Goal: Information Seeking & Learning: Find contact information

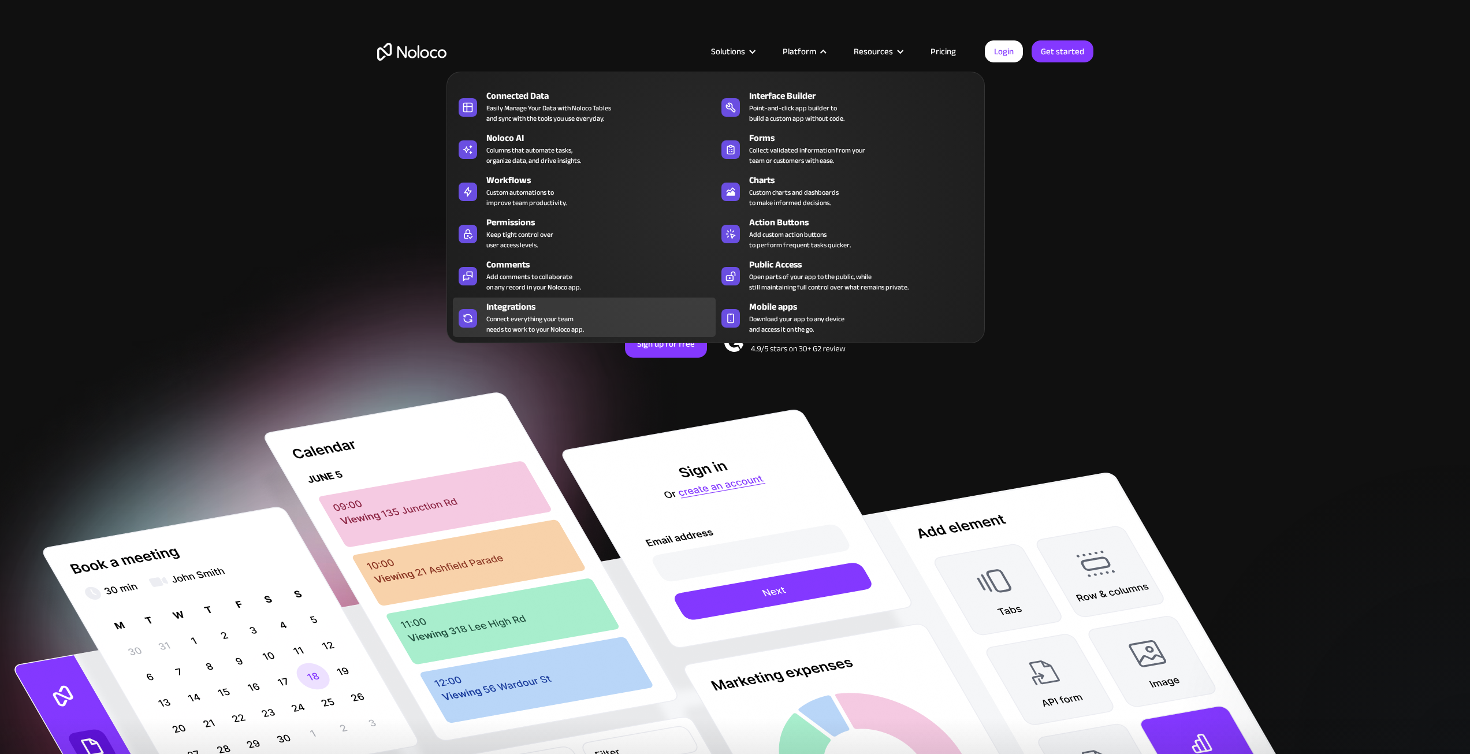
click at [515, 314] on div "Connect everything your team needs to work to your Noloco app." at bounding box center [535, 324] width 98 height 21
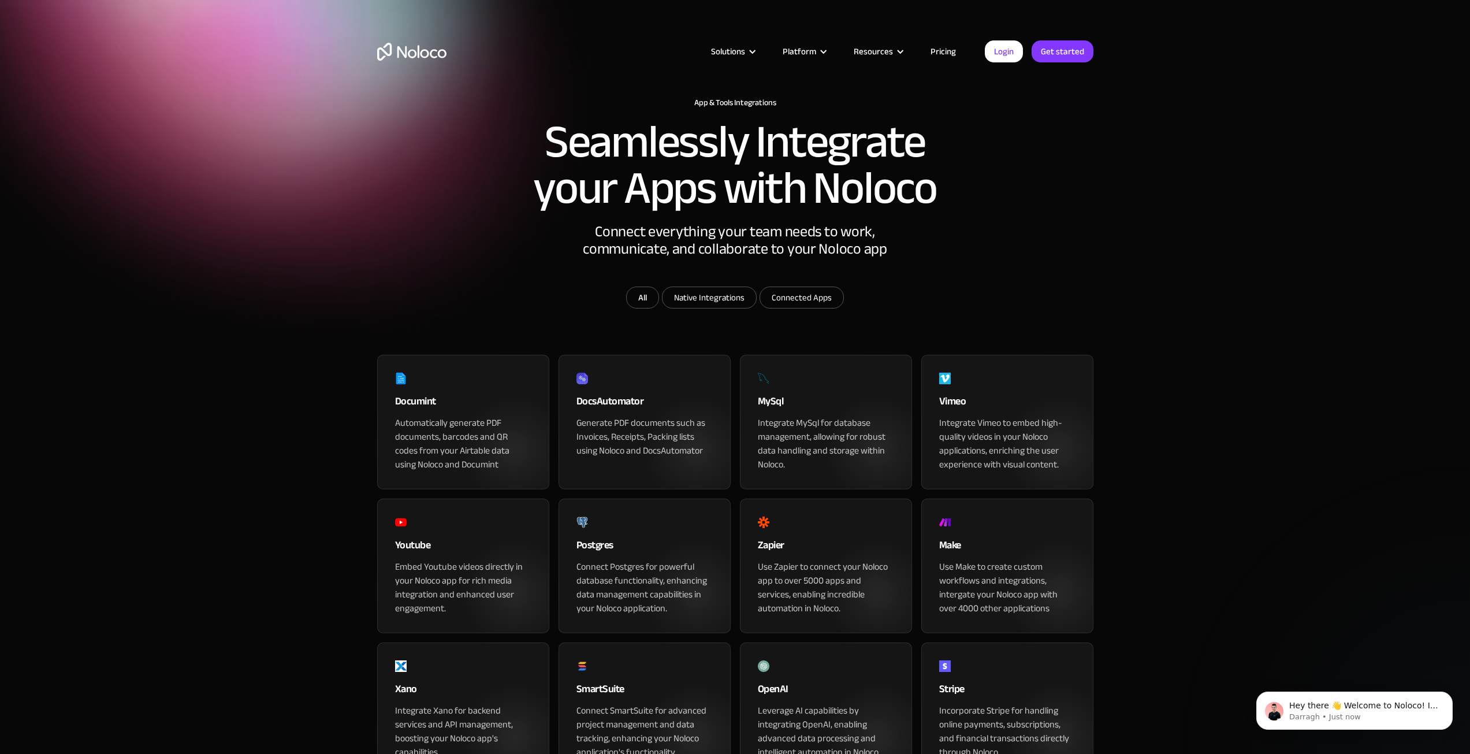
click at [944, 52] on link "Pricing" at bounding box center [943, 51] width 54 height 15
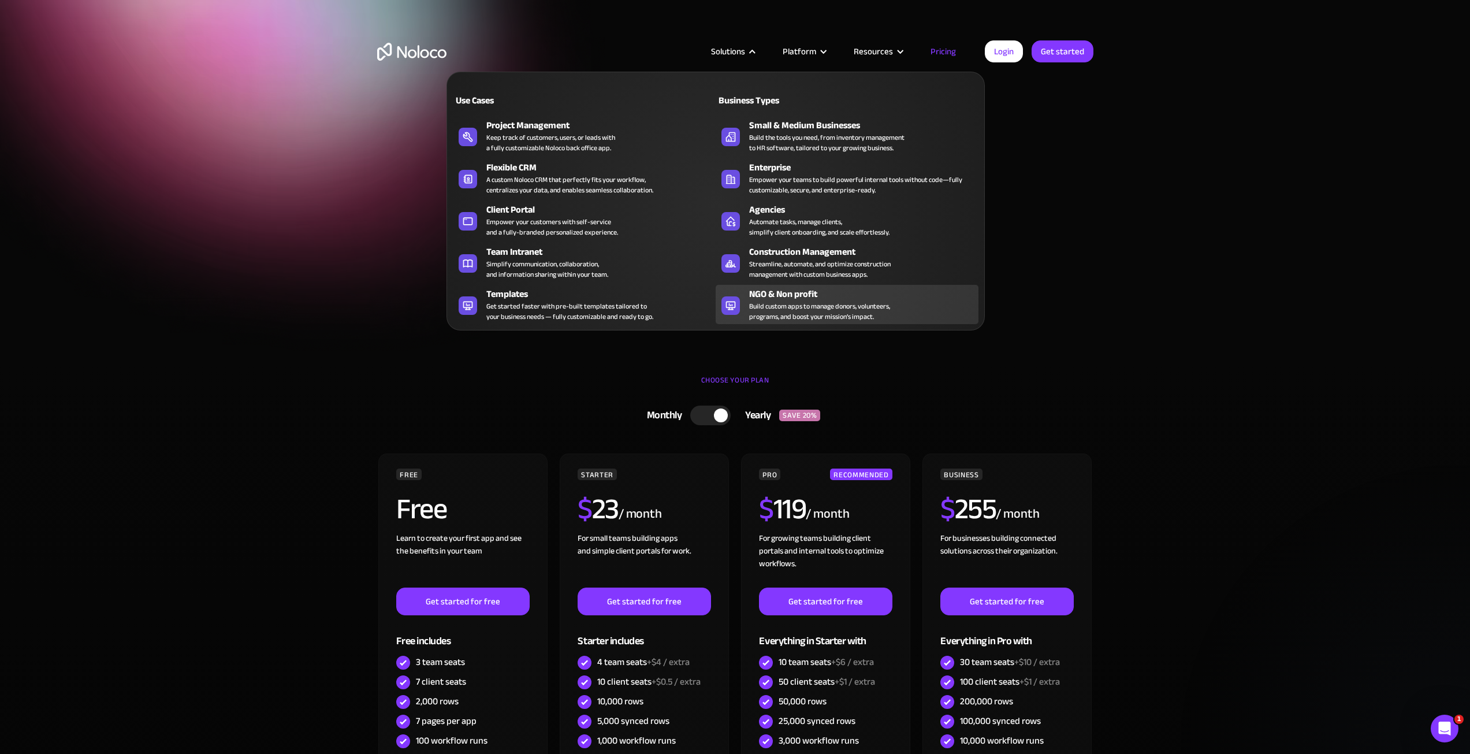
click at [762, 293] on div "NGO & Non profit" at bounding box center [866, 294] width 234 height 14
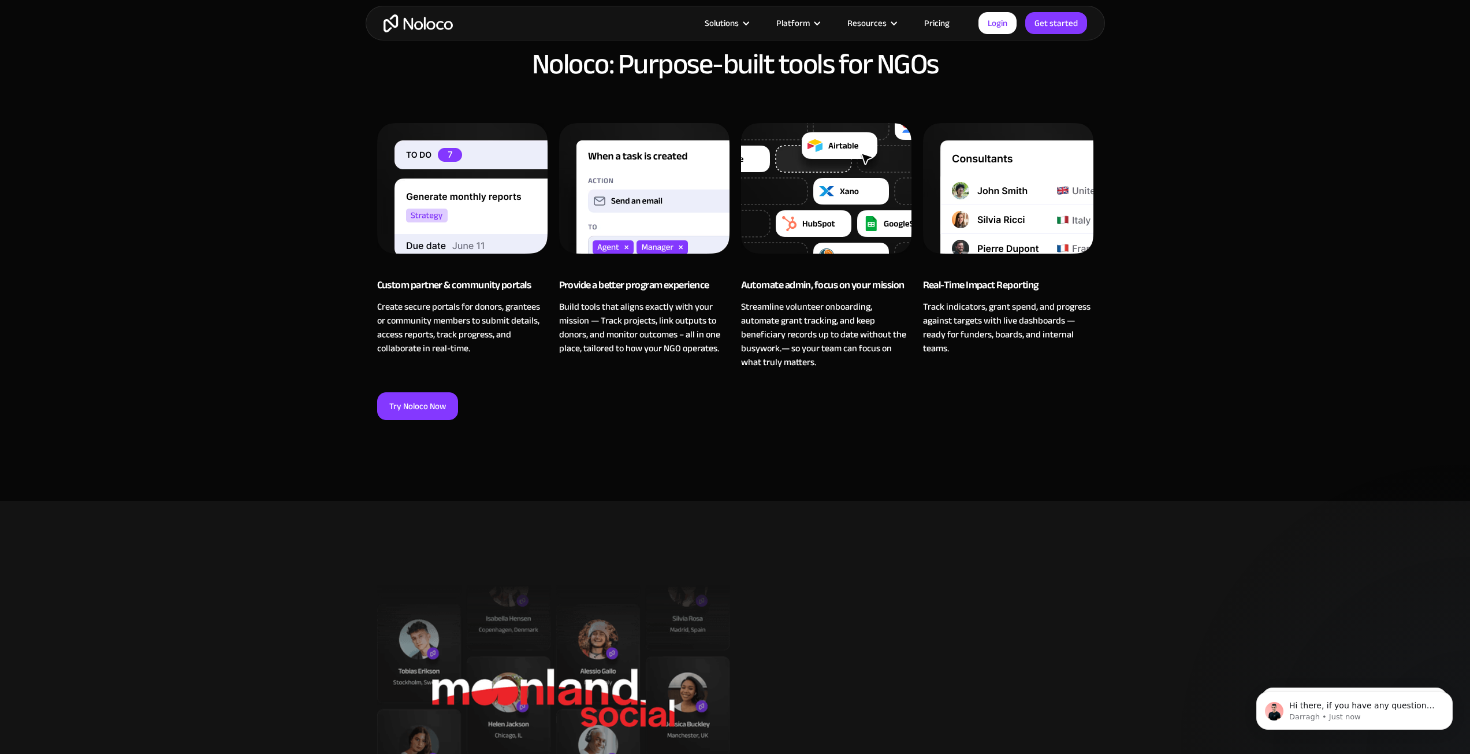
scroll to position [1039, 0]
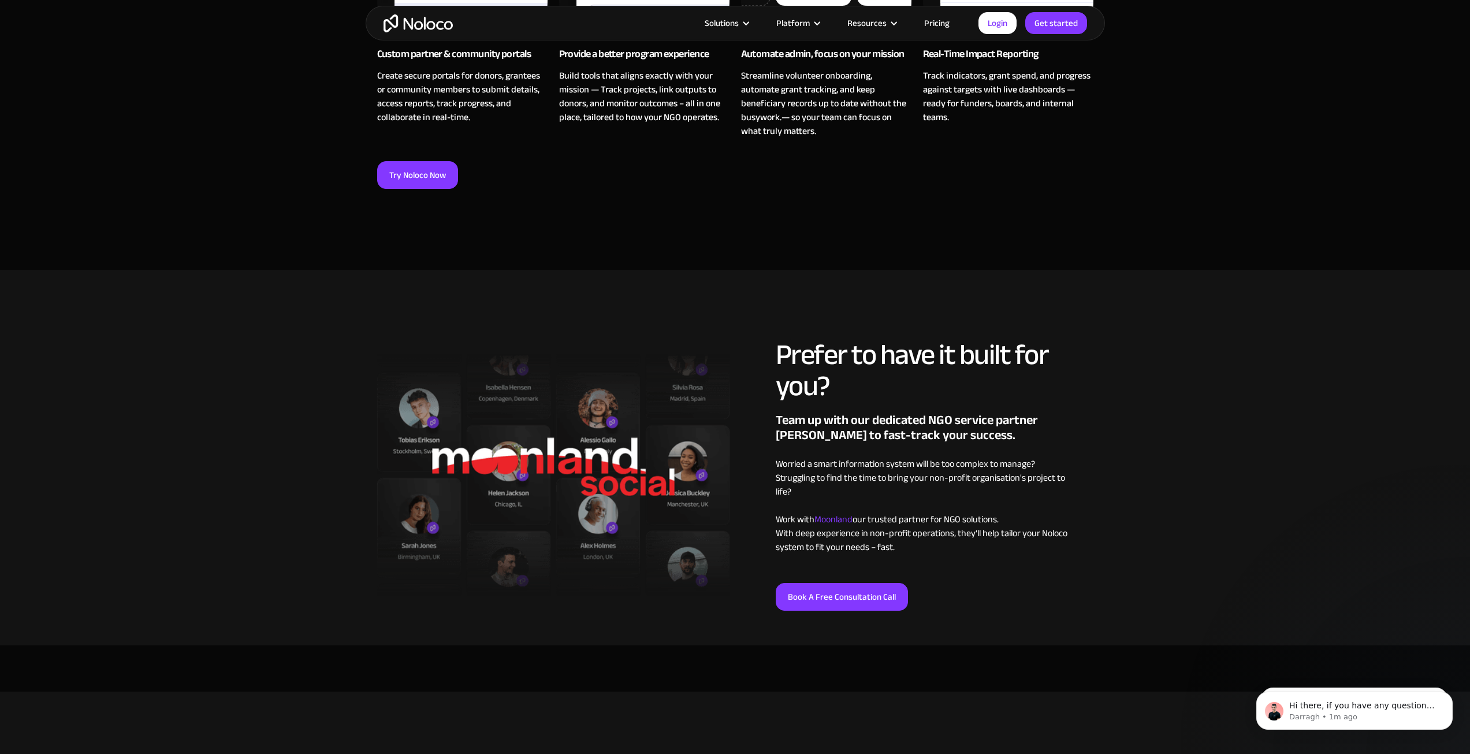
click at [841, 519] on span "Moonland" at bounding box center [833, 519] width 38 height 17
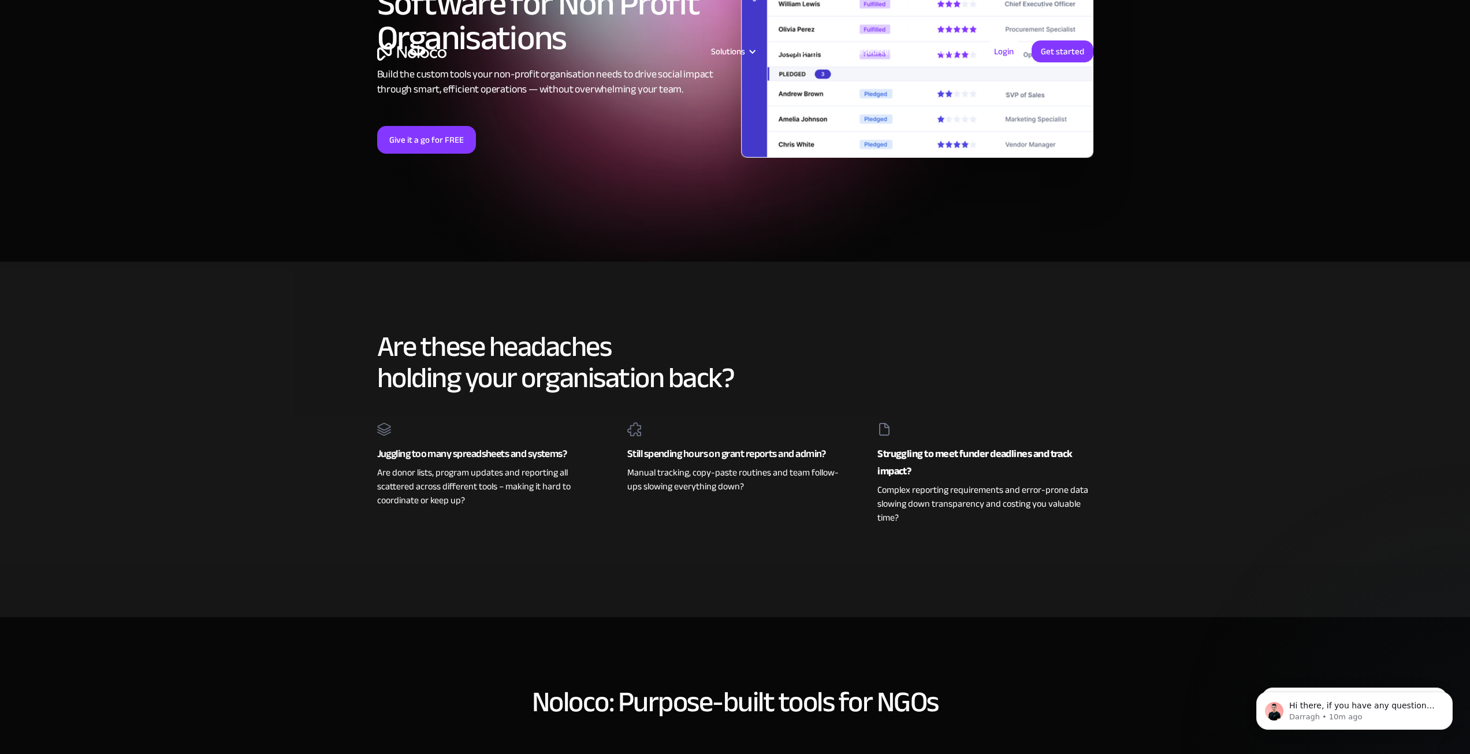
scroll to position [0, 0]
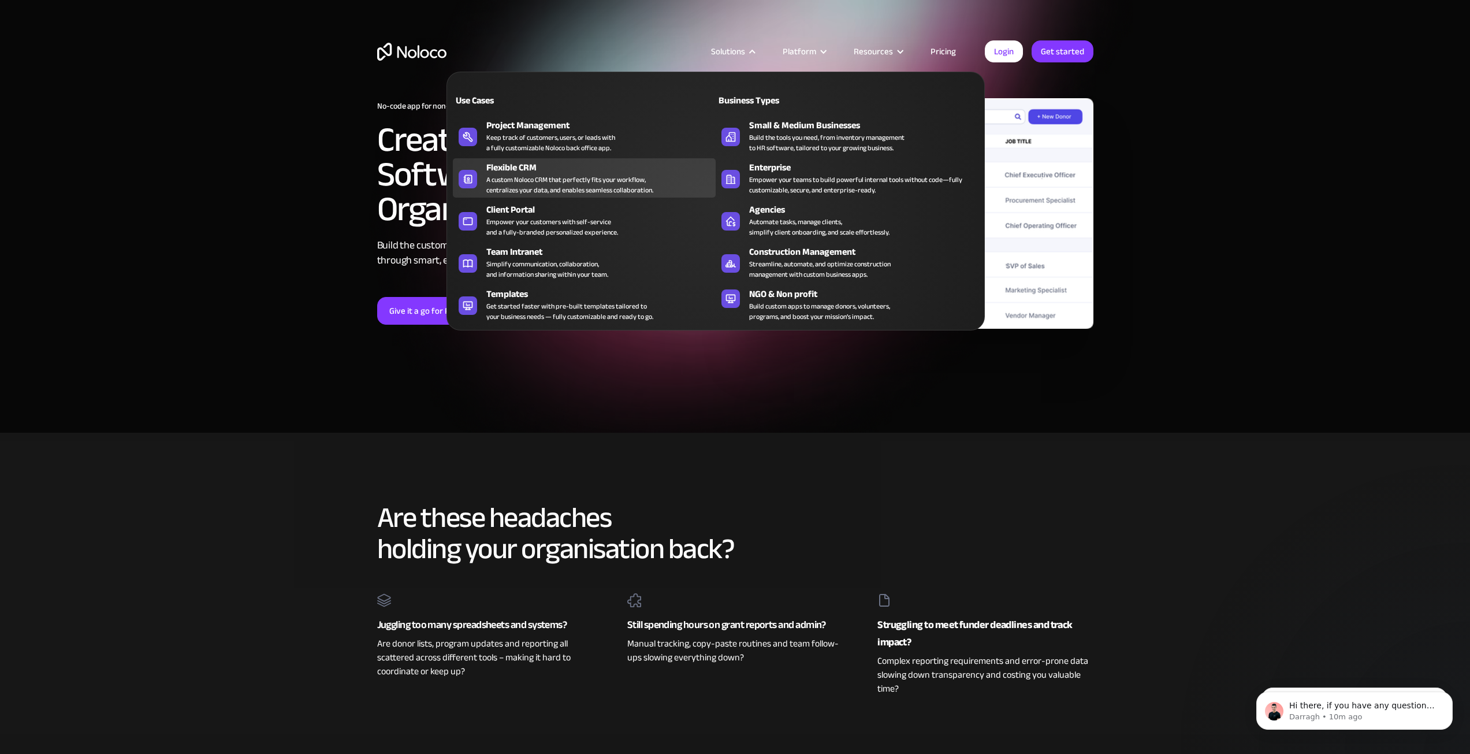
click at [522, 178] on div "A custom Noloco CRM that perfectly fits your workflow, centralizes your data, a…" at bounding box center [569, 184] width 167 height 21
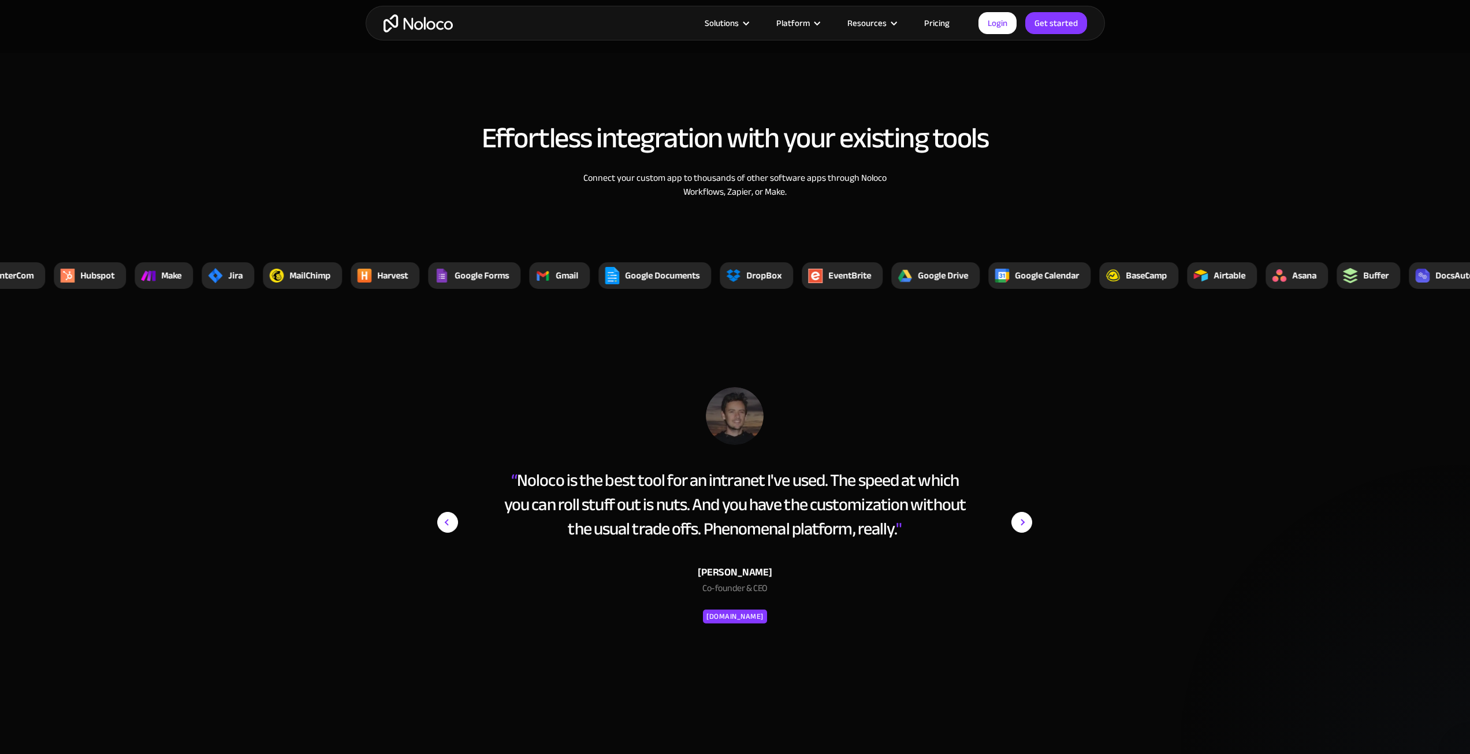
scroll to position [3927, 0]
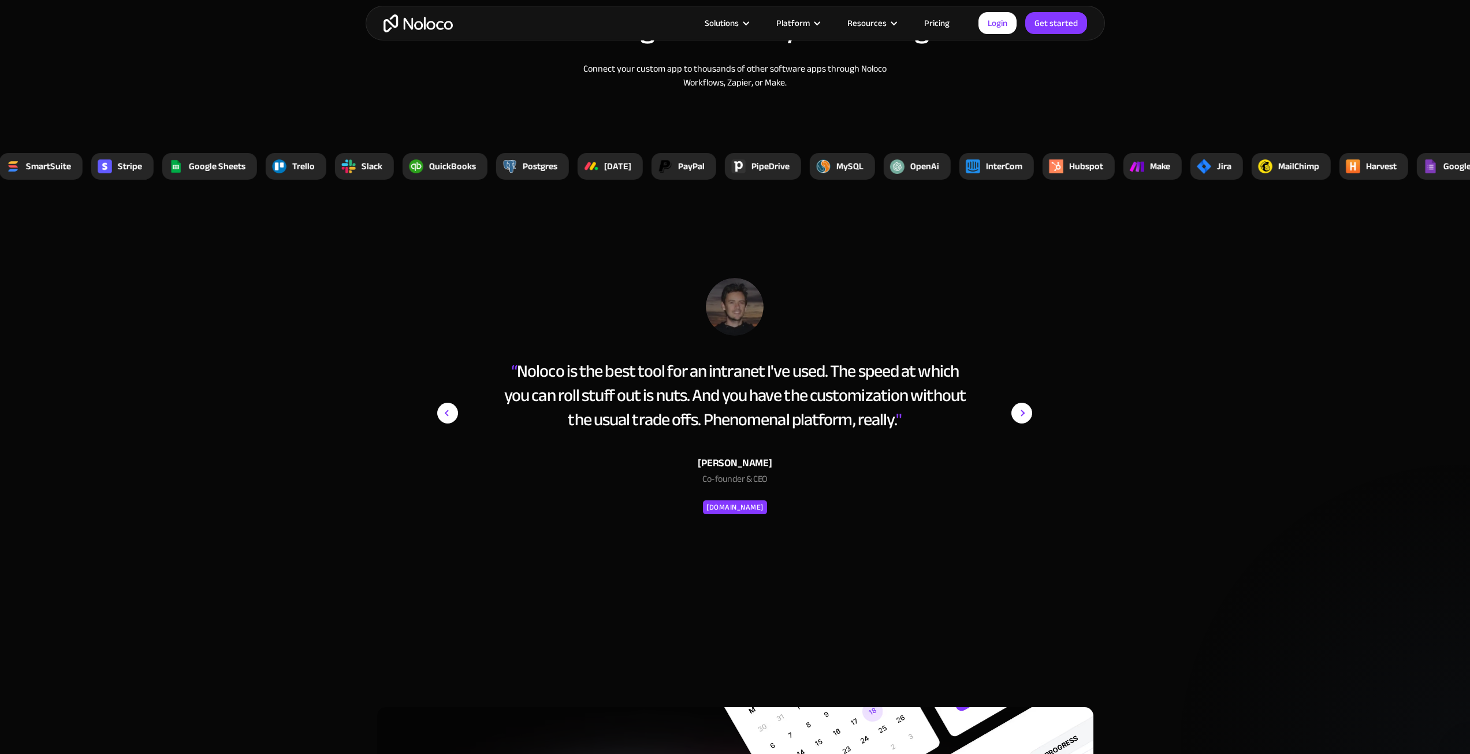
click at [1027, 412] on img "next slide" at bounding box center [1021, 413] width 21 height 270
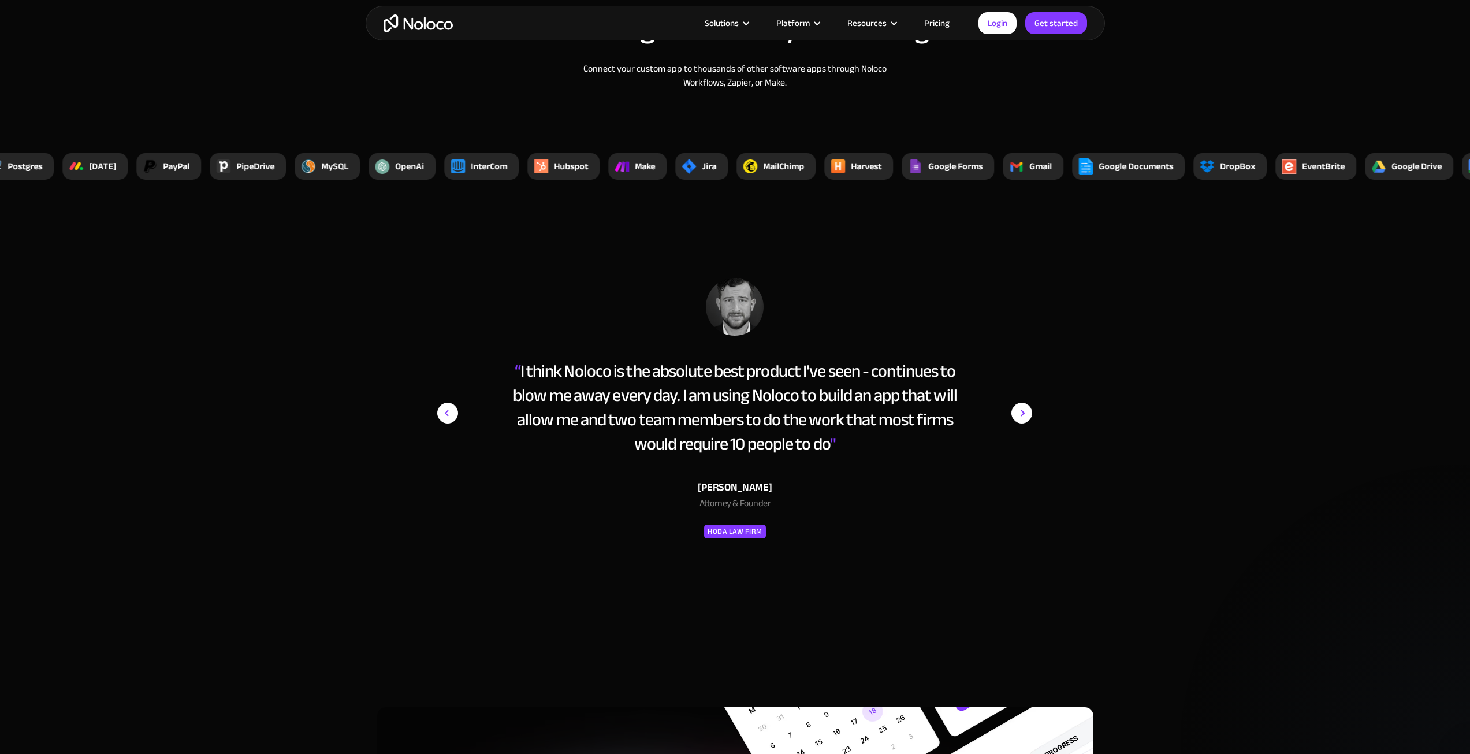
click at [1027, 412] on img "next slide" at bounding box center [1021, 413] width 21 height 270
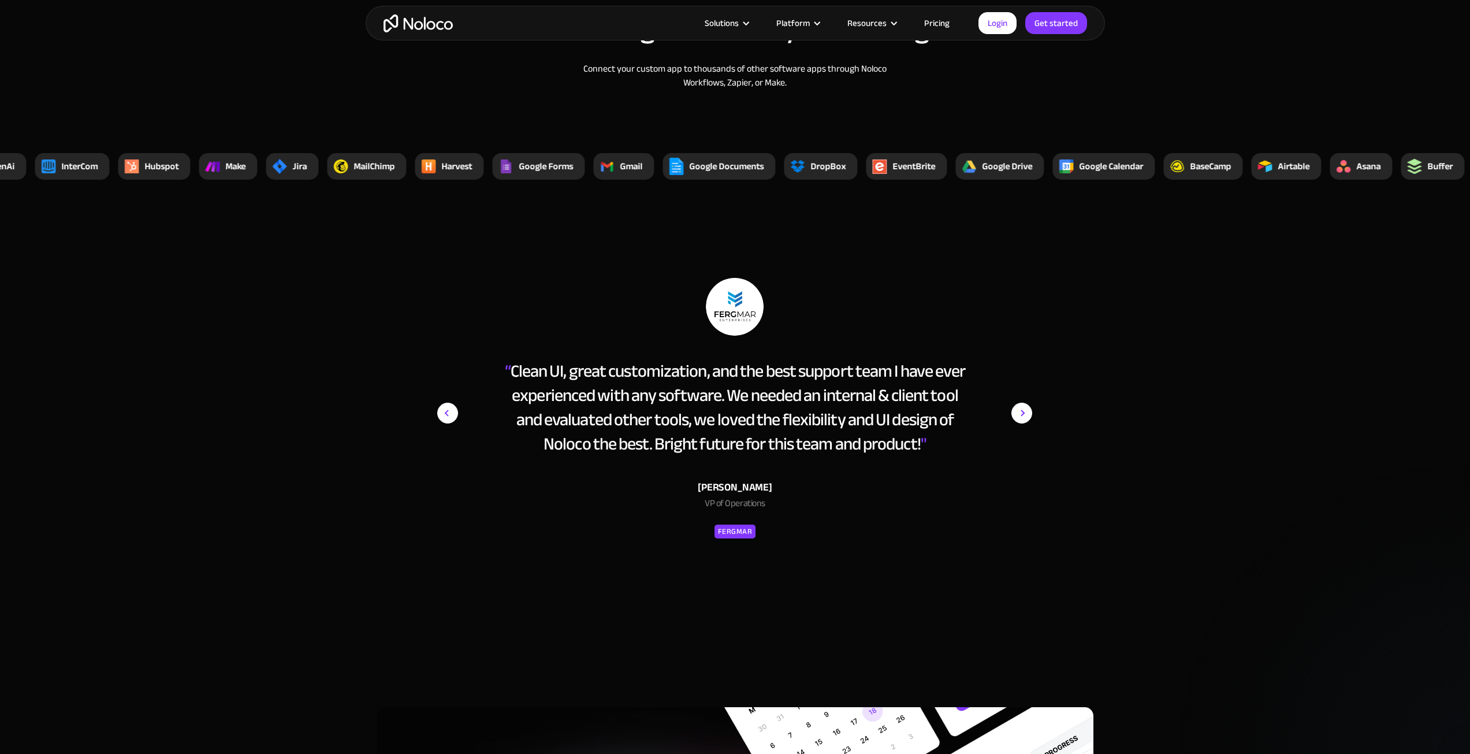
click at [1027, 412] on img "next slide" at bounding box center [1021, 413] width 21 height 270
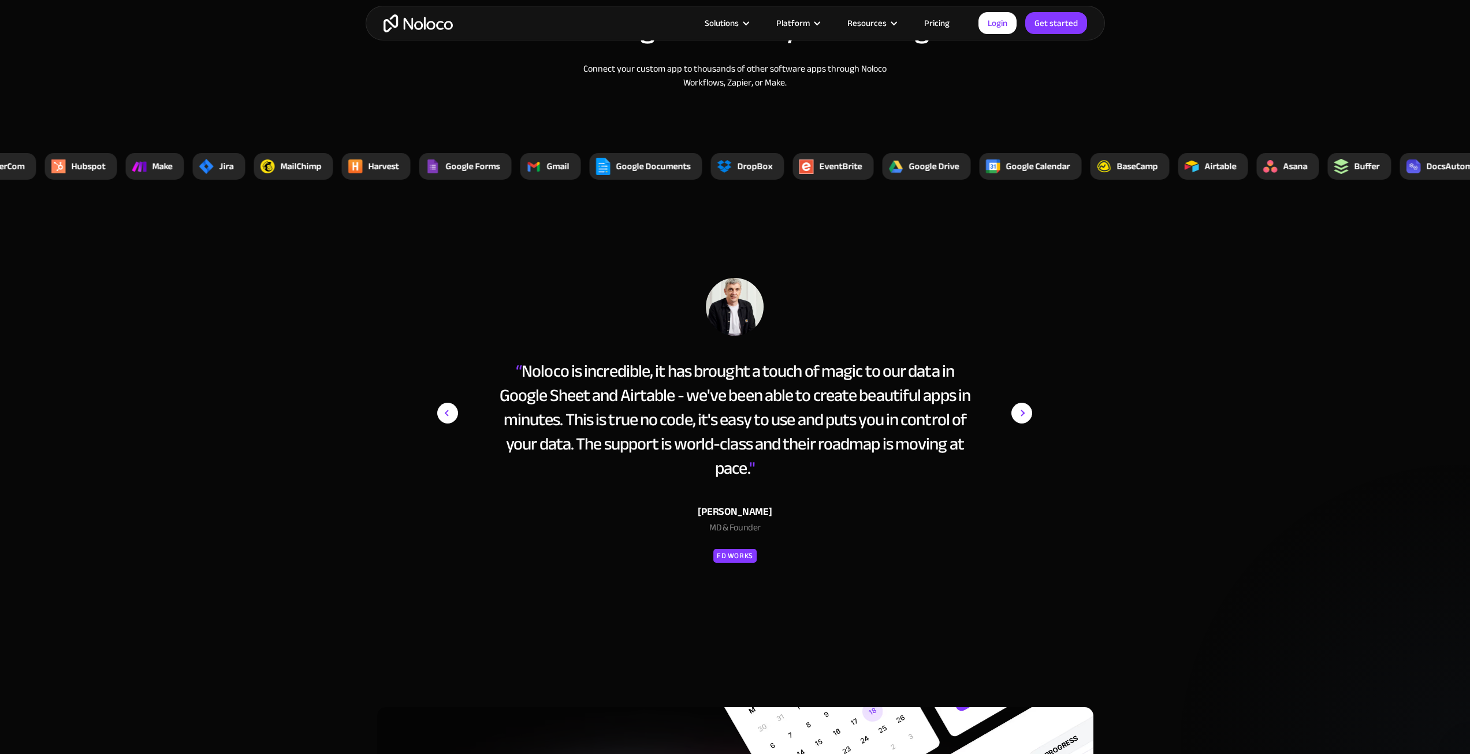
click at [1027, 412] on img "next slide" at bounding box center [1021, 413] width 21 height 270
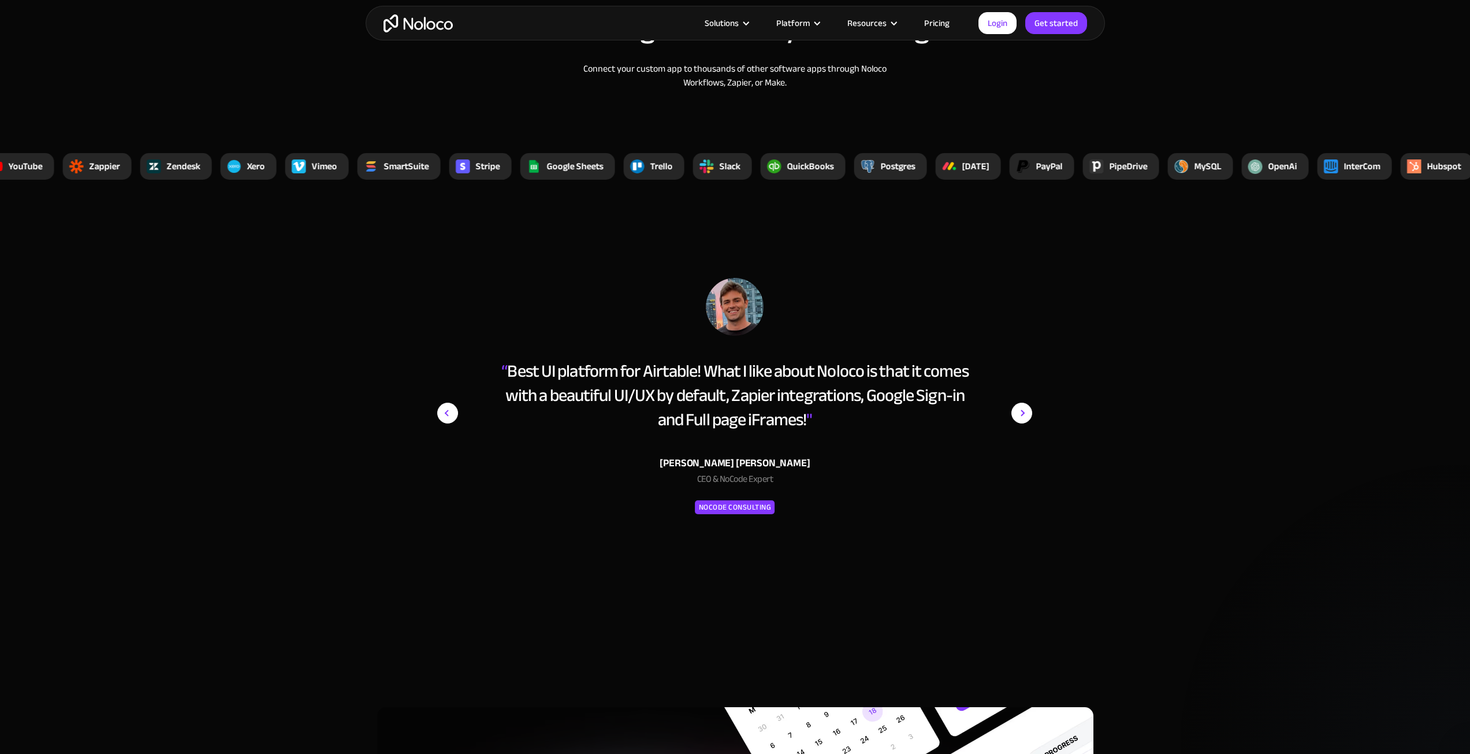
click at [447, 415] on img "previous slide" at bounding box center [447, 413] width 21 height 21
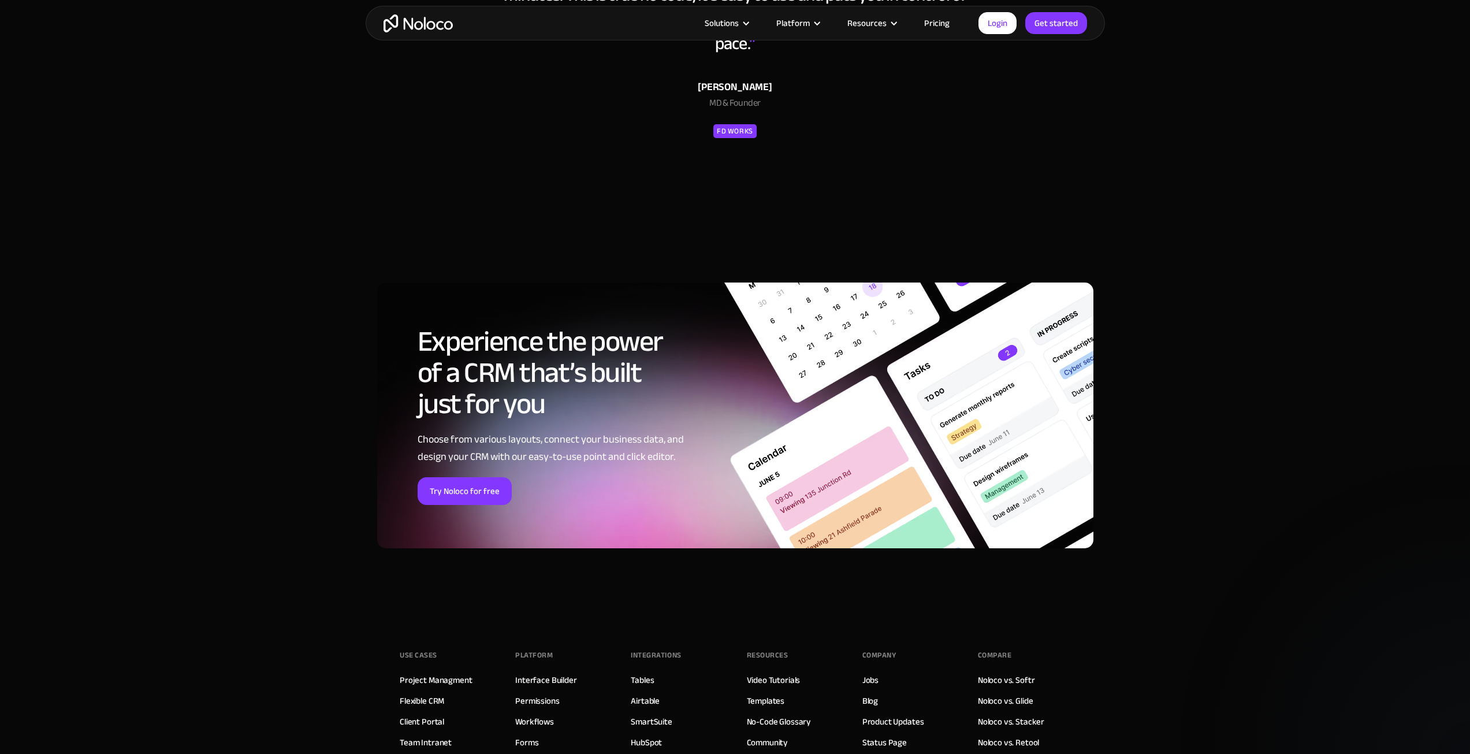
scroll to position [4389, 0]
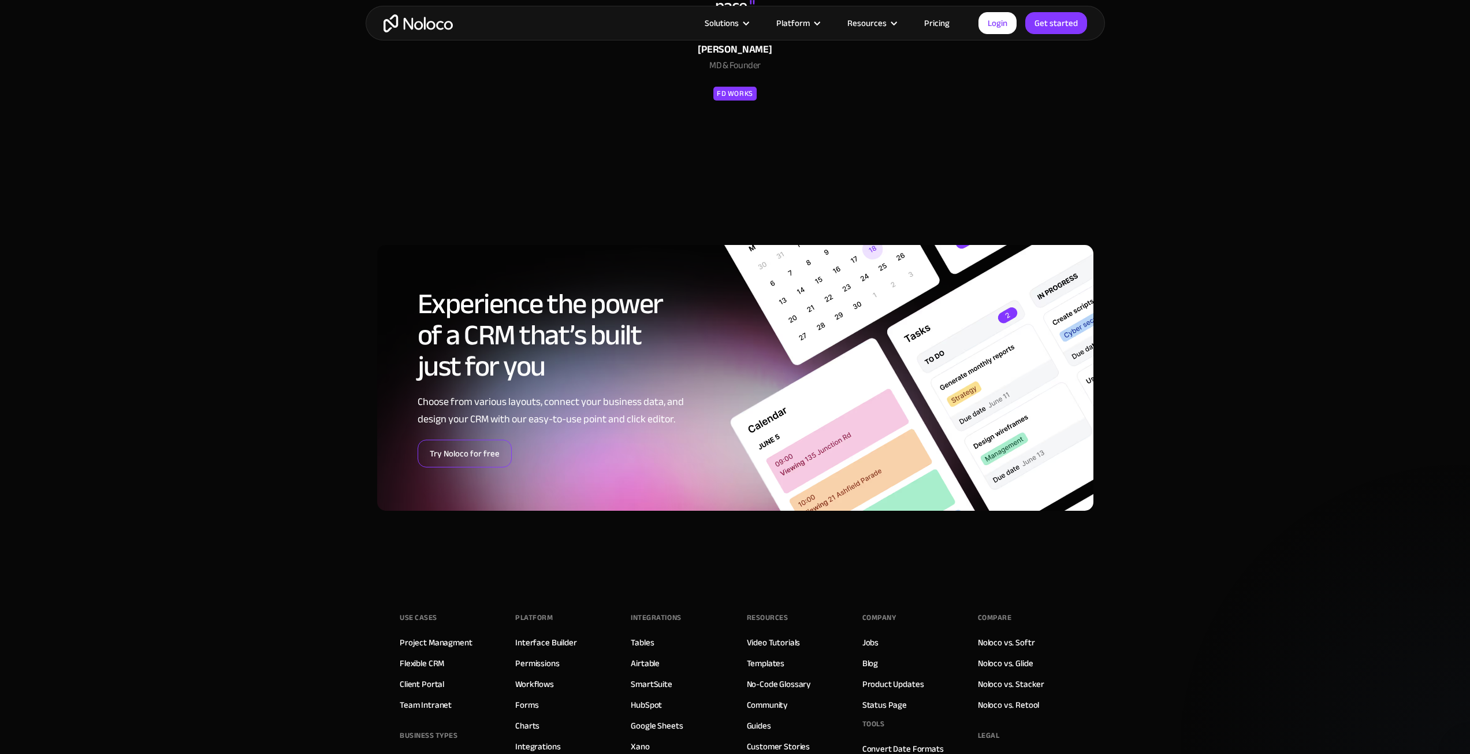
click at [445, 450] on link "Try Noloco for free" at bounding box center [465, 453] width 94 height 28
click at [940, 25] on link "Pricing" at bounding box center [937, 23] width 54 height 15
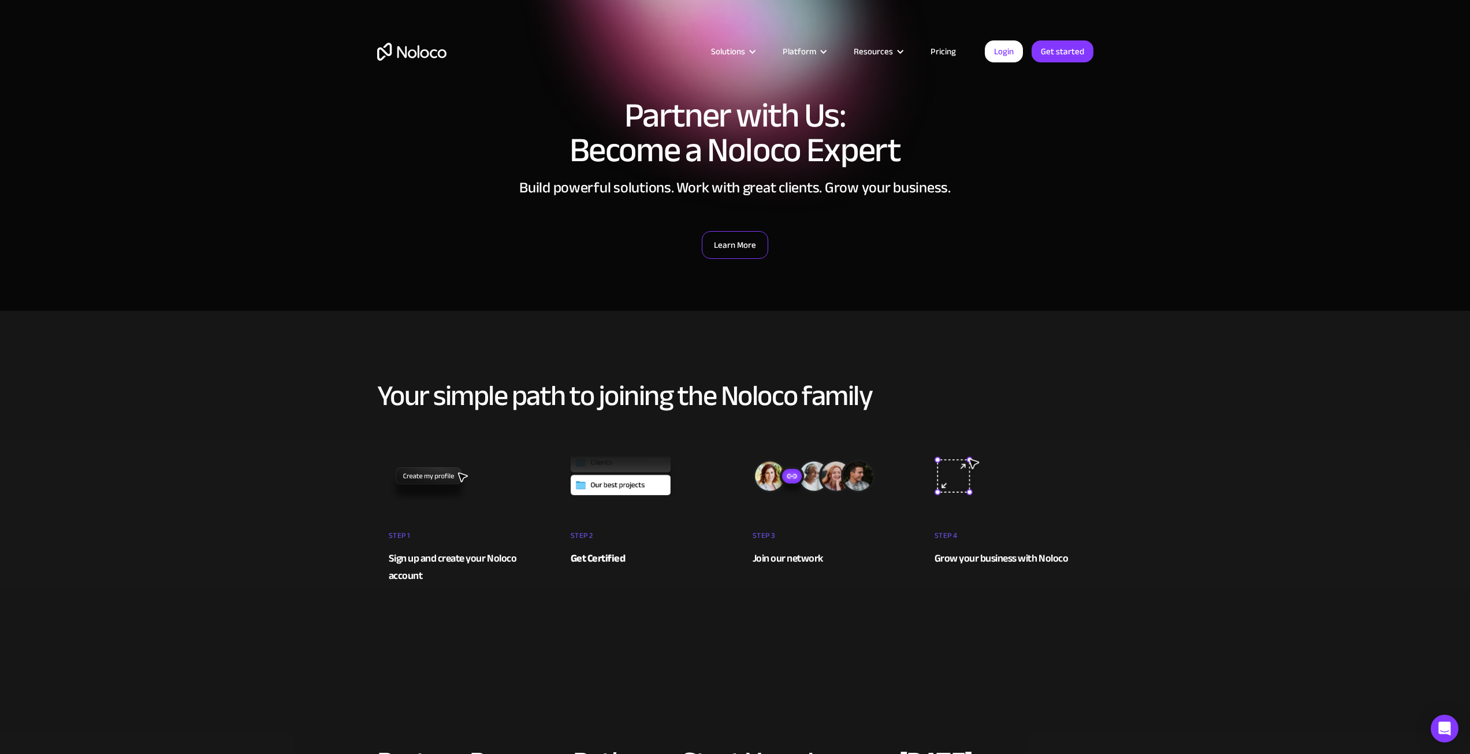
click at [729, 246] on link "Learn More" at bounding box center [735, 245] width 66 height 28
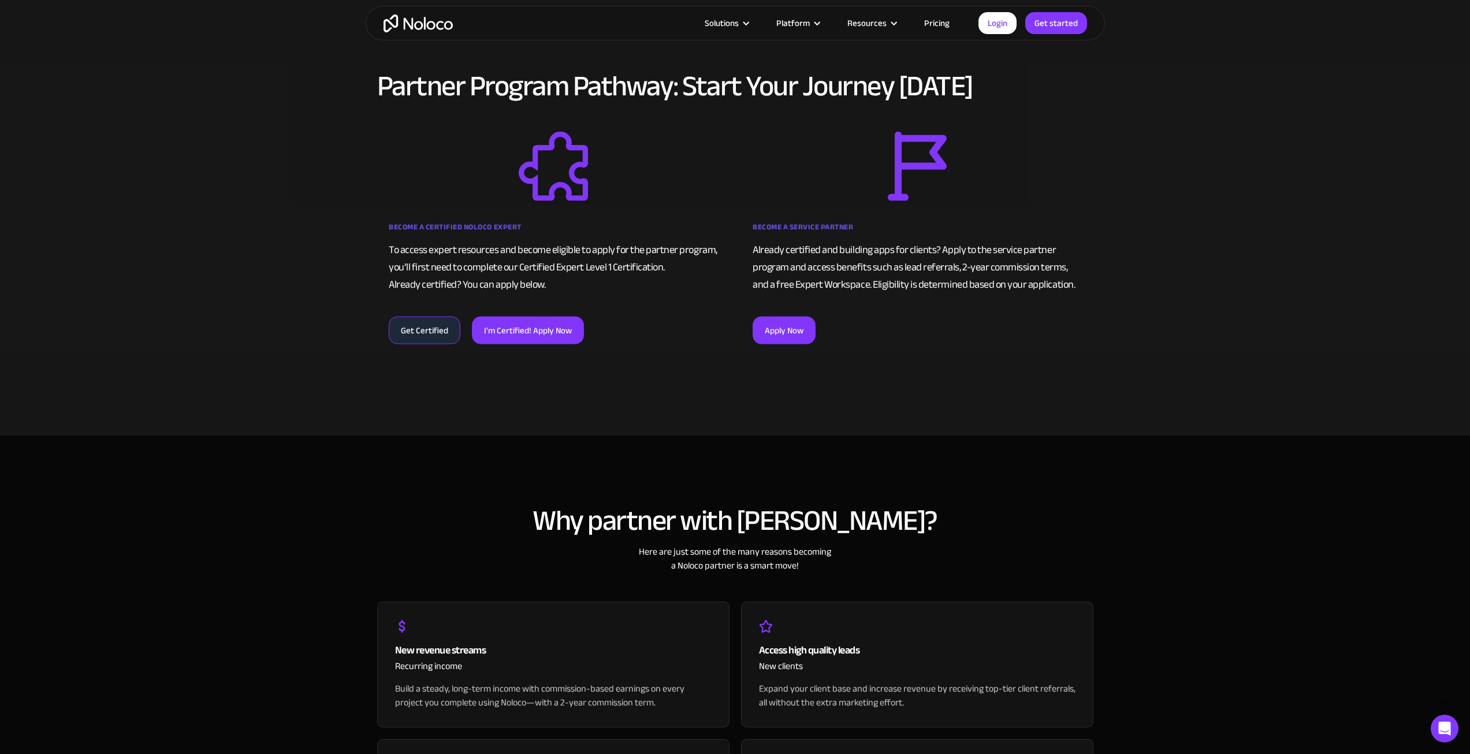
scroll to position [677, 0]
click at [433, 330] on link "Get Certified" at bounding box center [425, 328] width 72 height 28
click at [927, 28] on link "Pricing" at bounding box center [937, 23] width 54 height 15
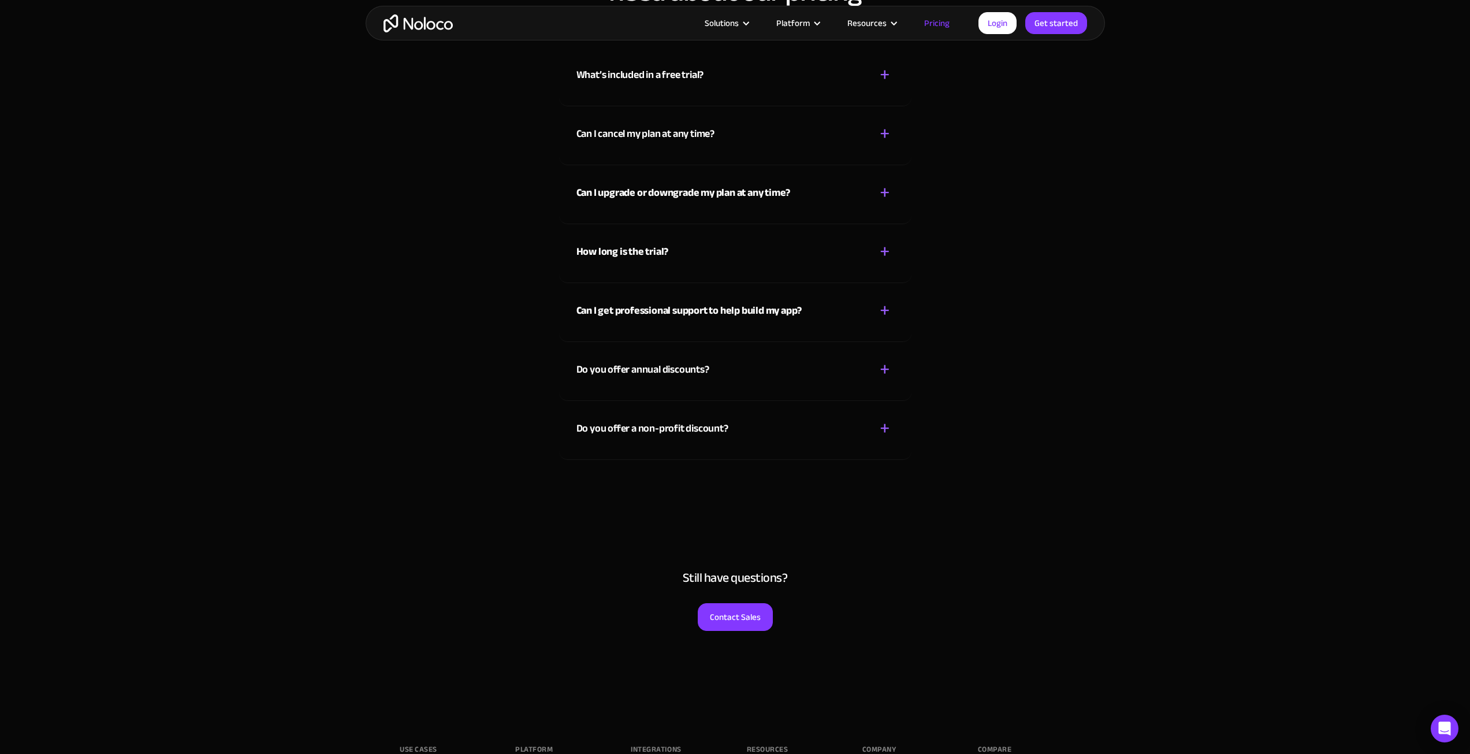
scroll to position [5197, 0]
click at [677, 424] on div "Do you offer a non-profit discount?" at bounding box center [652, 426] width 152 height 17
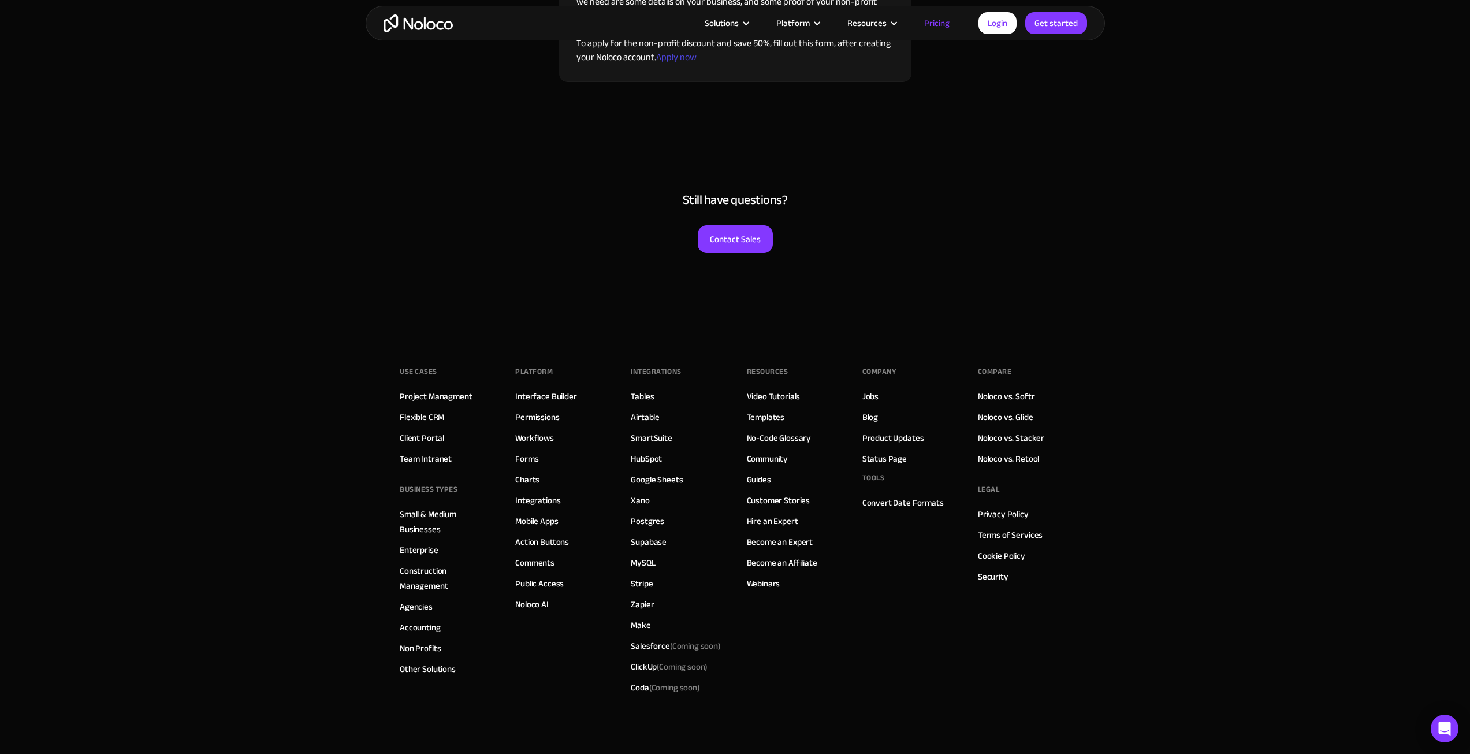
scroll to position [5659, 0]
click at [998, 393] on link "Noloco vs. Softr" at bounding box center [1006, 393] width 57 height 15
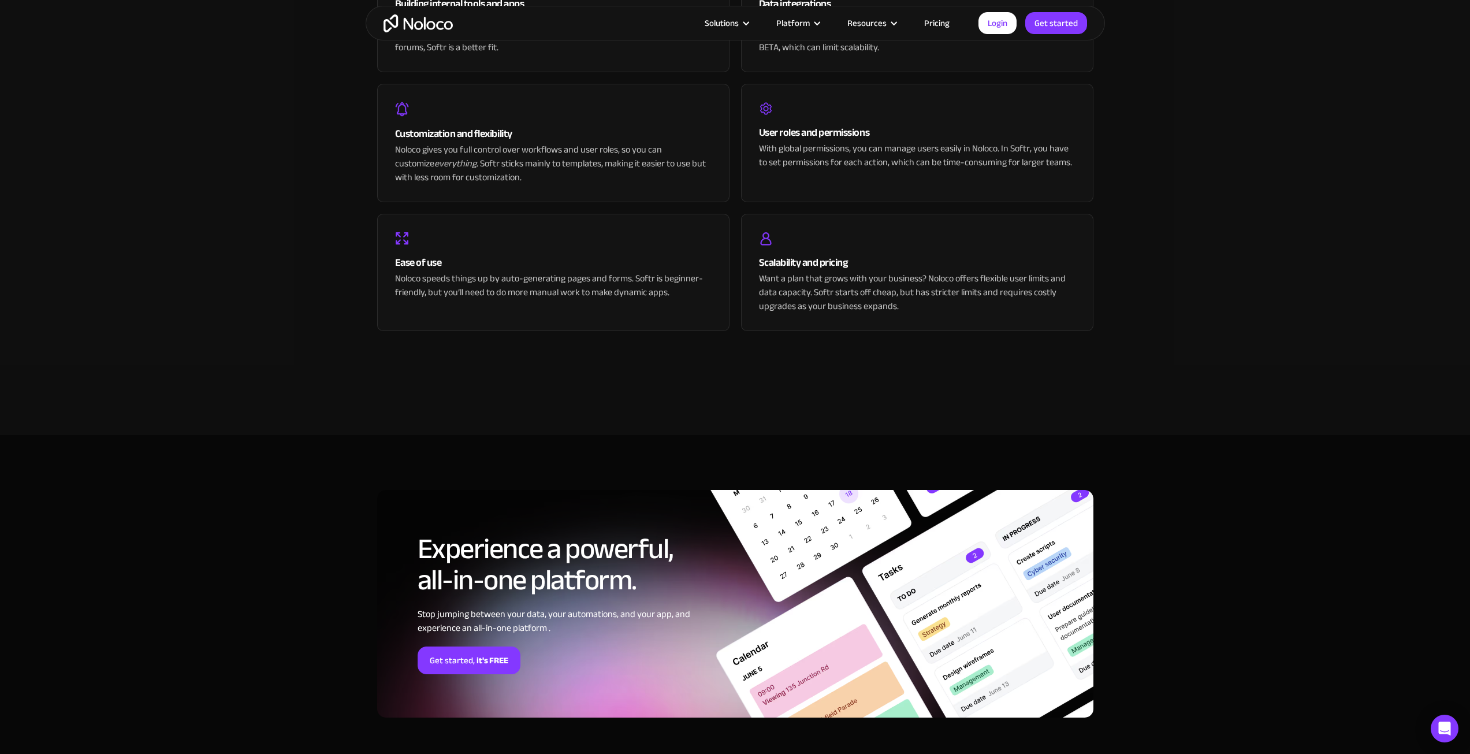
scroll to position [2656, 0]
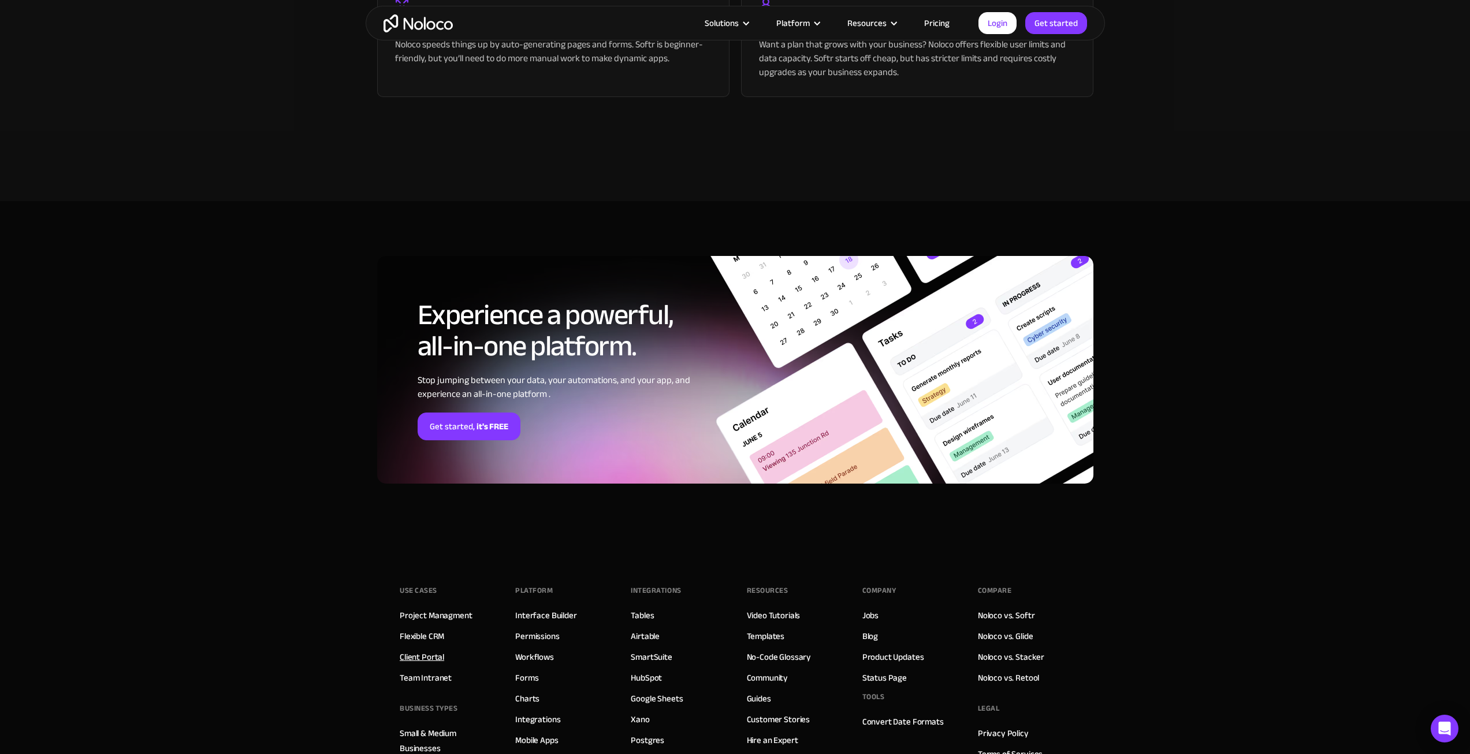
click at [404, 654] on link "Client Portal" at bounding box center [422, 656] width 44 height 15
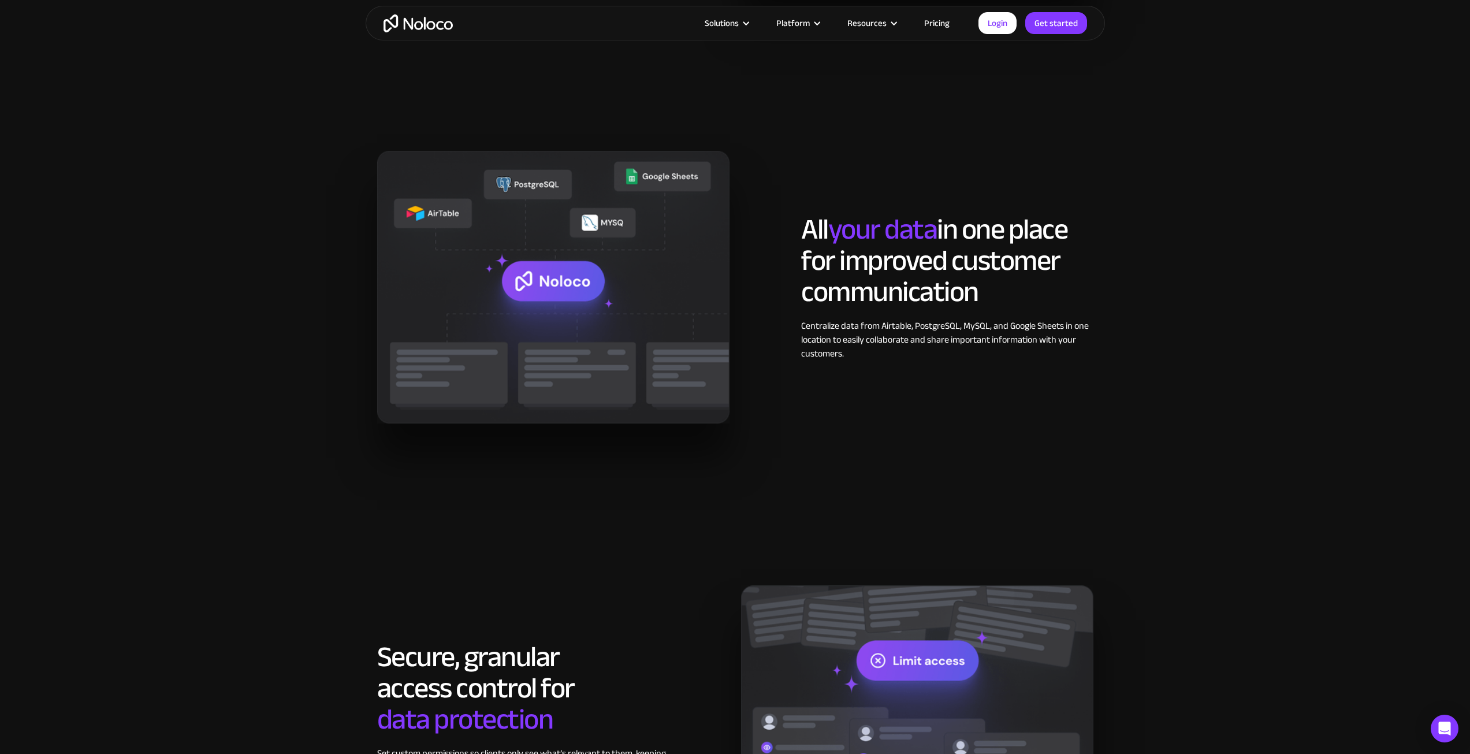
scroll to position [1155, 0]
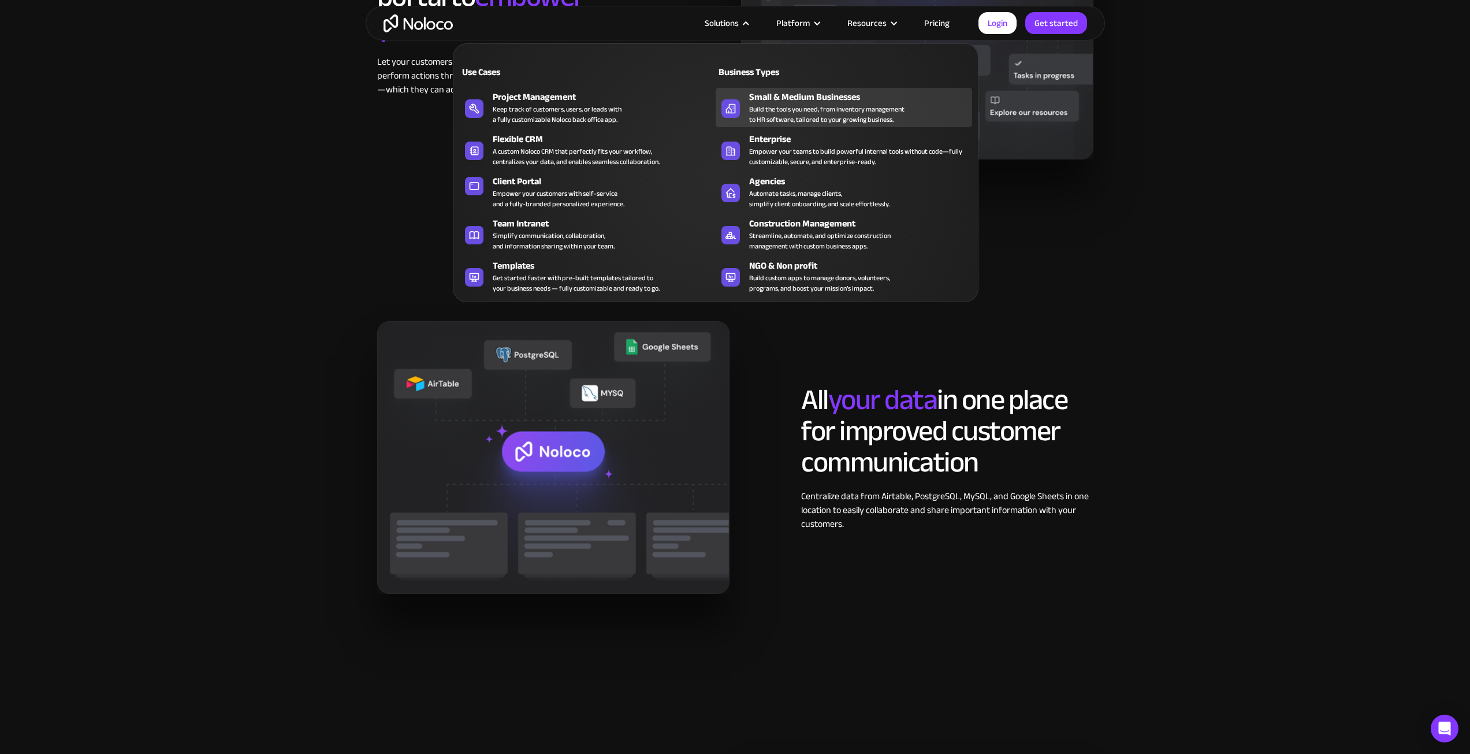
click at [798, 109] on div "Build the tools you need, from inventory management to HR software, tailored to…" at bounding box center [826, 114] width 155 height 21
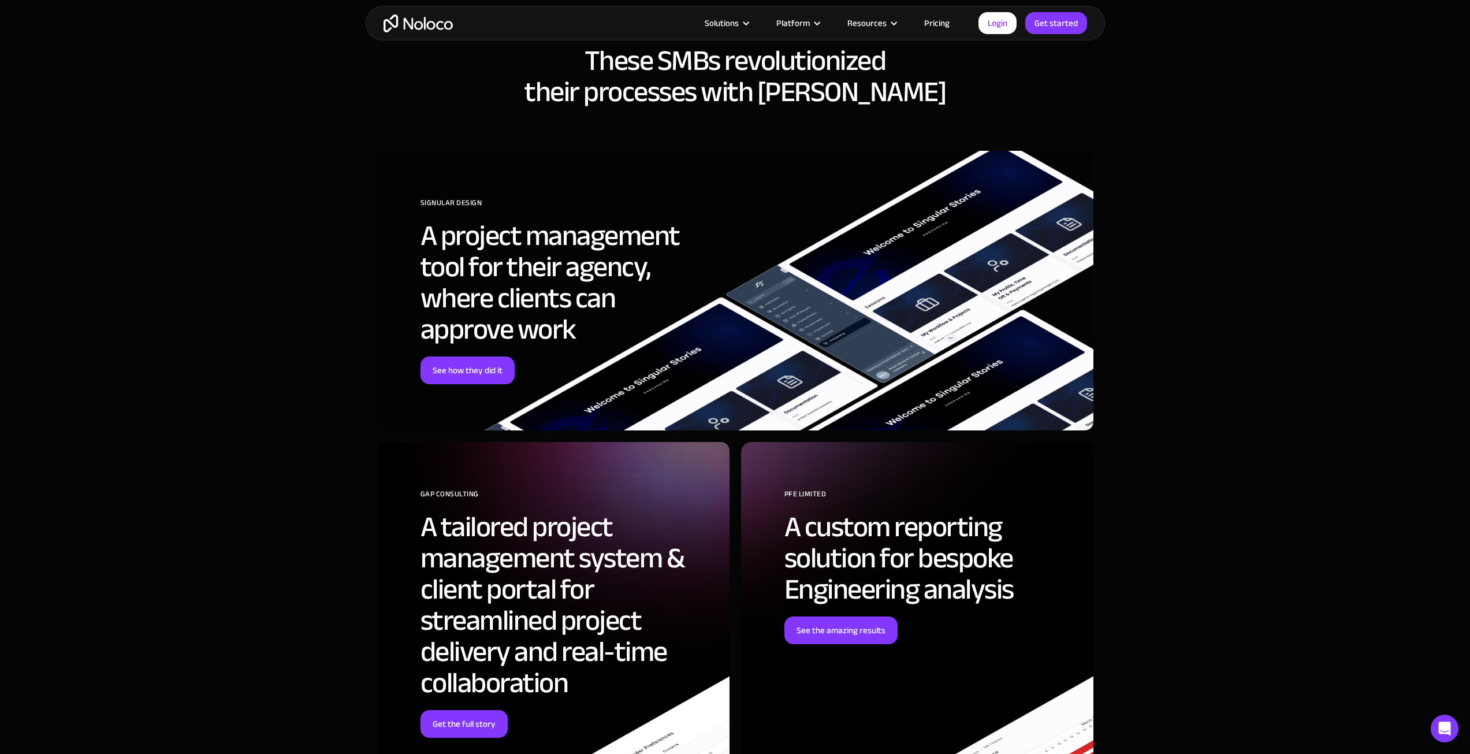
scroll to position [3811, 0]
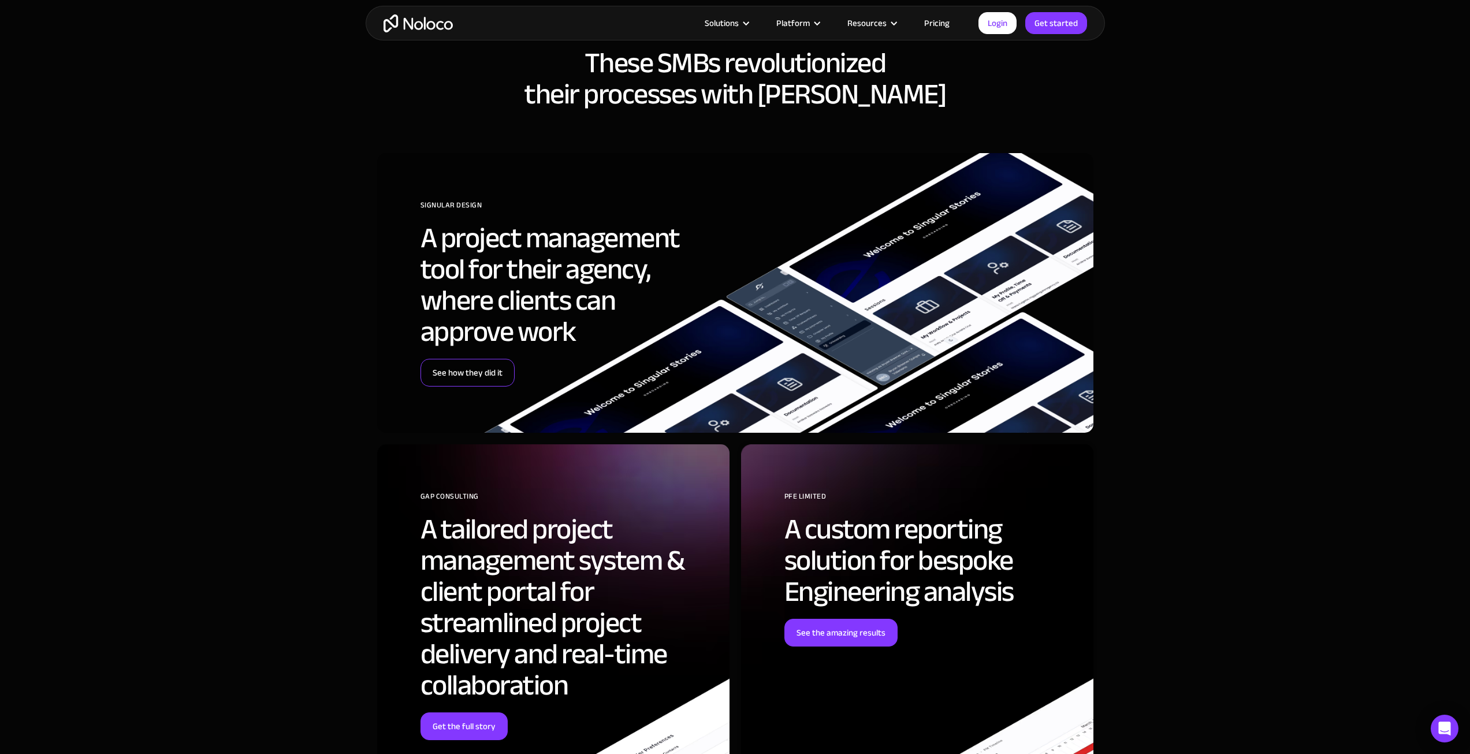
click at [466, 375] on link "See how they did it" at bounding box center [467, 373] width 94 height 28
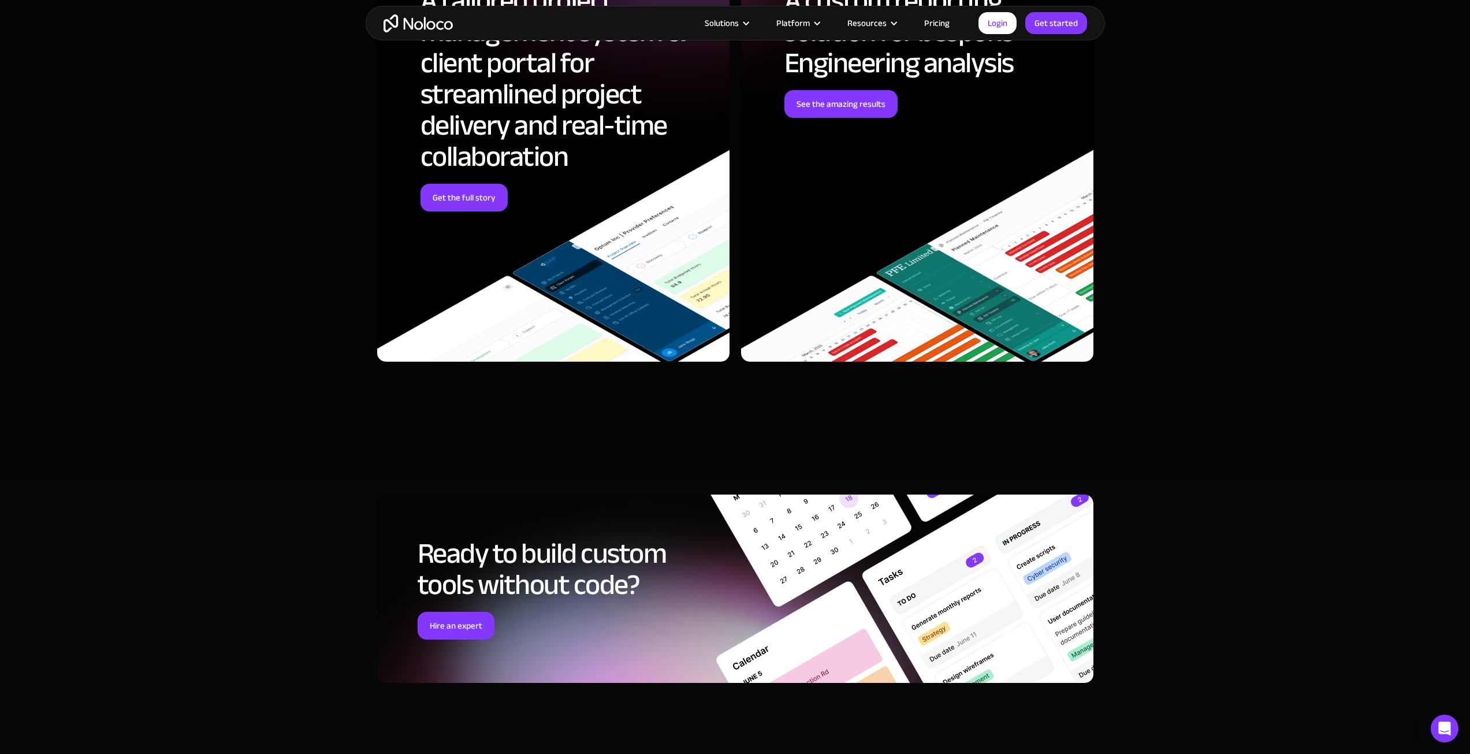
scroll to position [4389, 0]
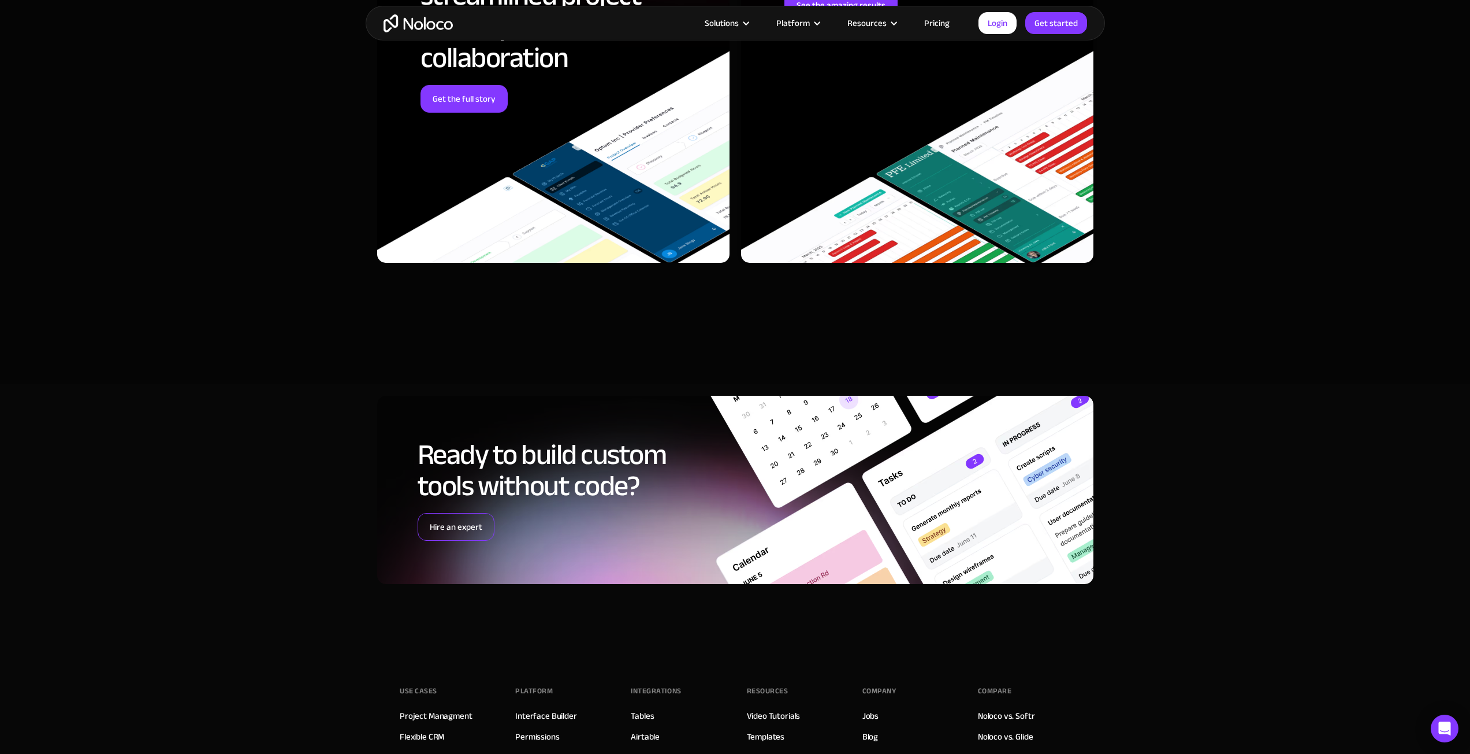
click at [467, 513] on link "Hire an expert" at bounding box center [456, 527] width 77 height 28
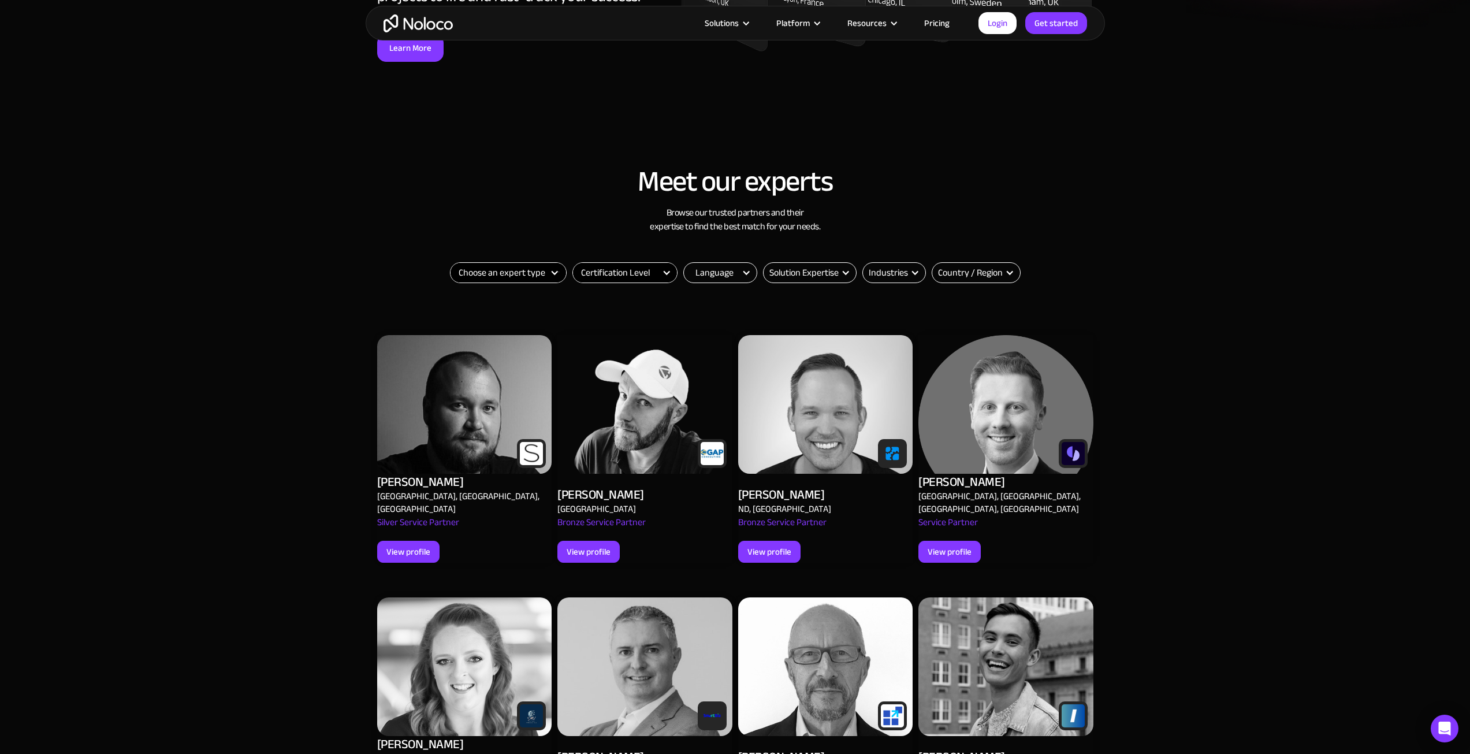
scroll to position [346, 0]
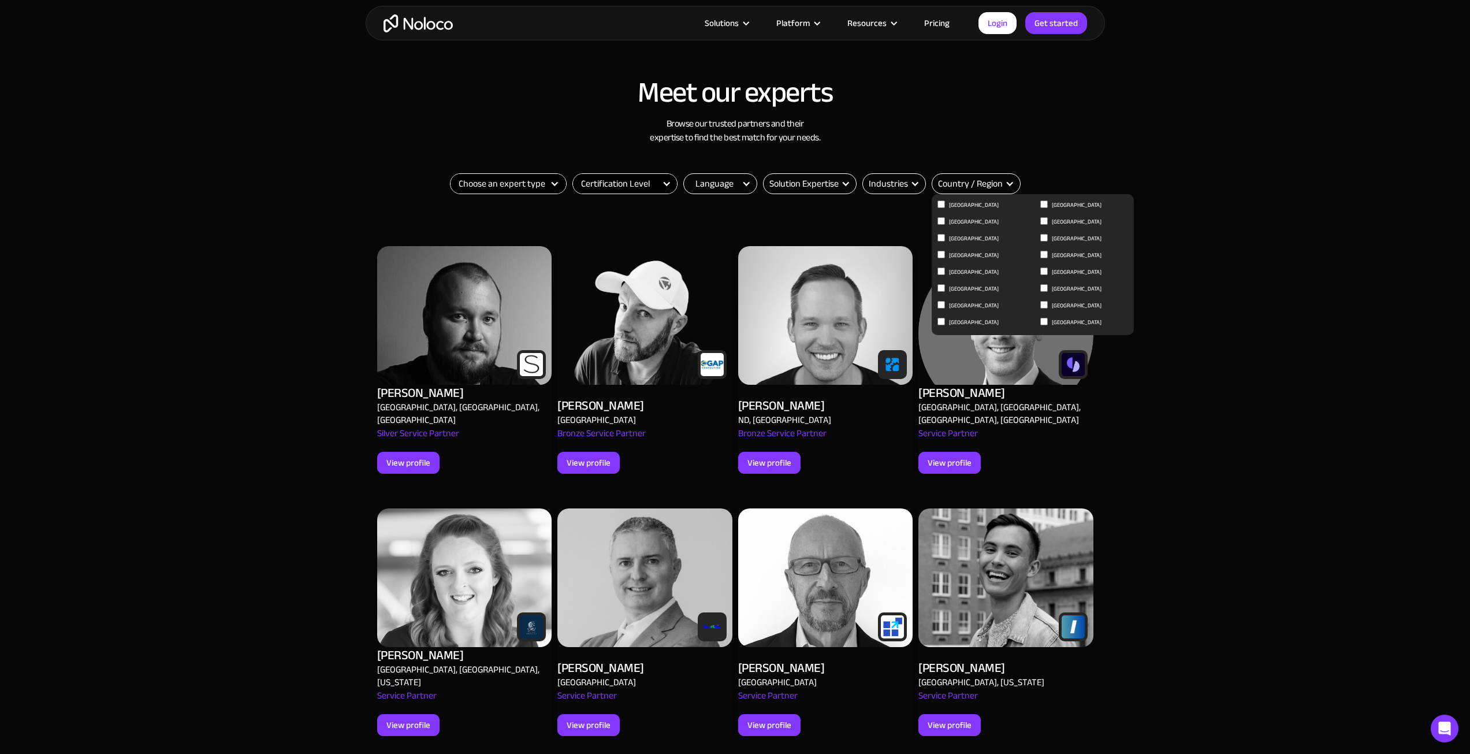
click at [962, 187] on div "Country / Region" at bounding box center [970, 184] width 65 height 14
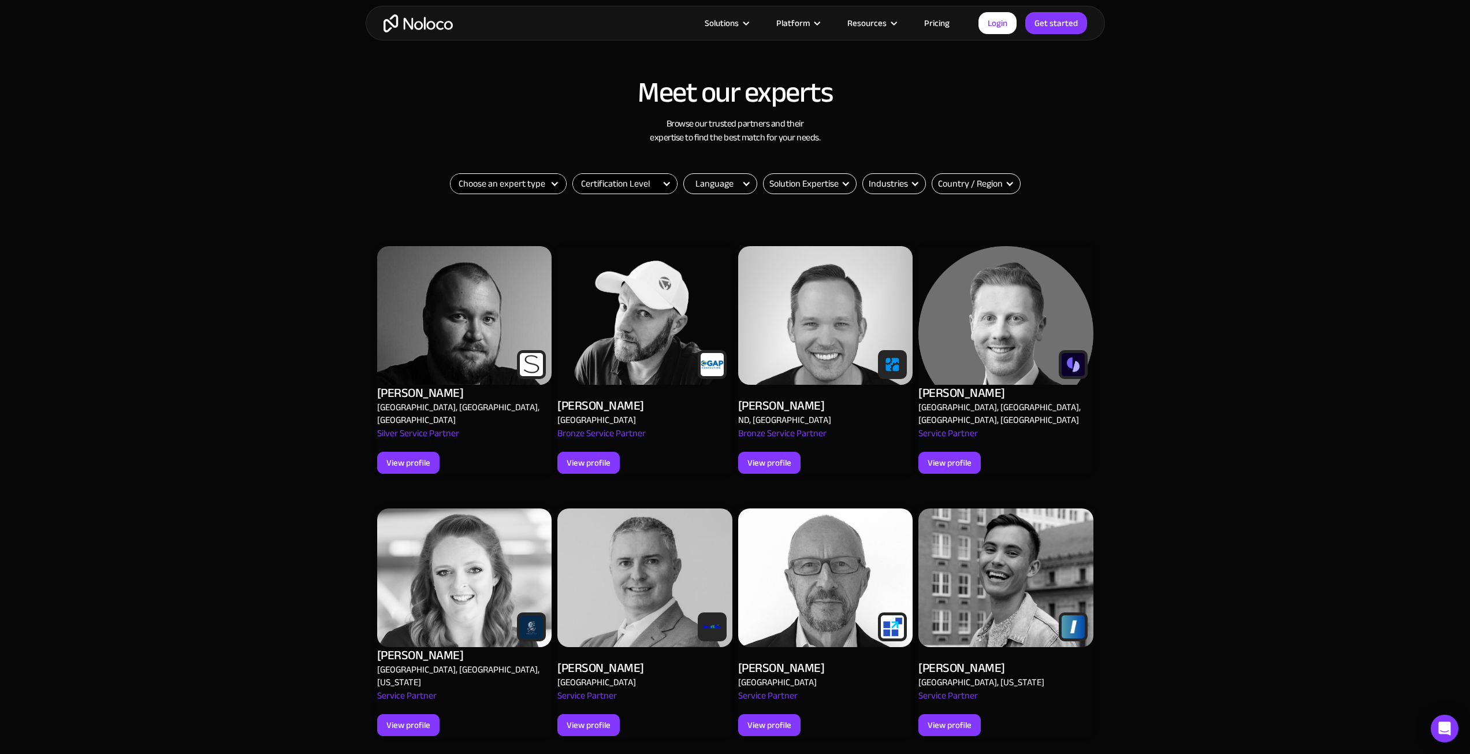
click at [1009, 182] on div "Email Form" at bounding box center [1009, 183] width 9 height 9
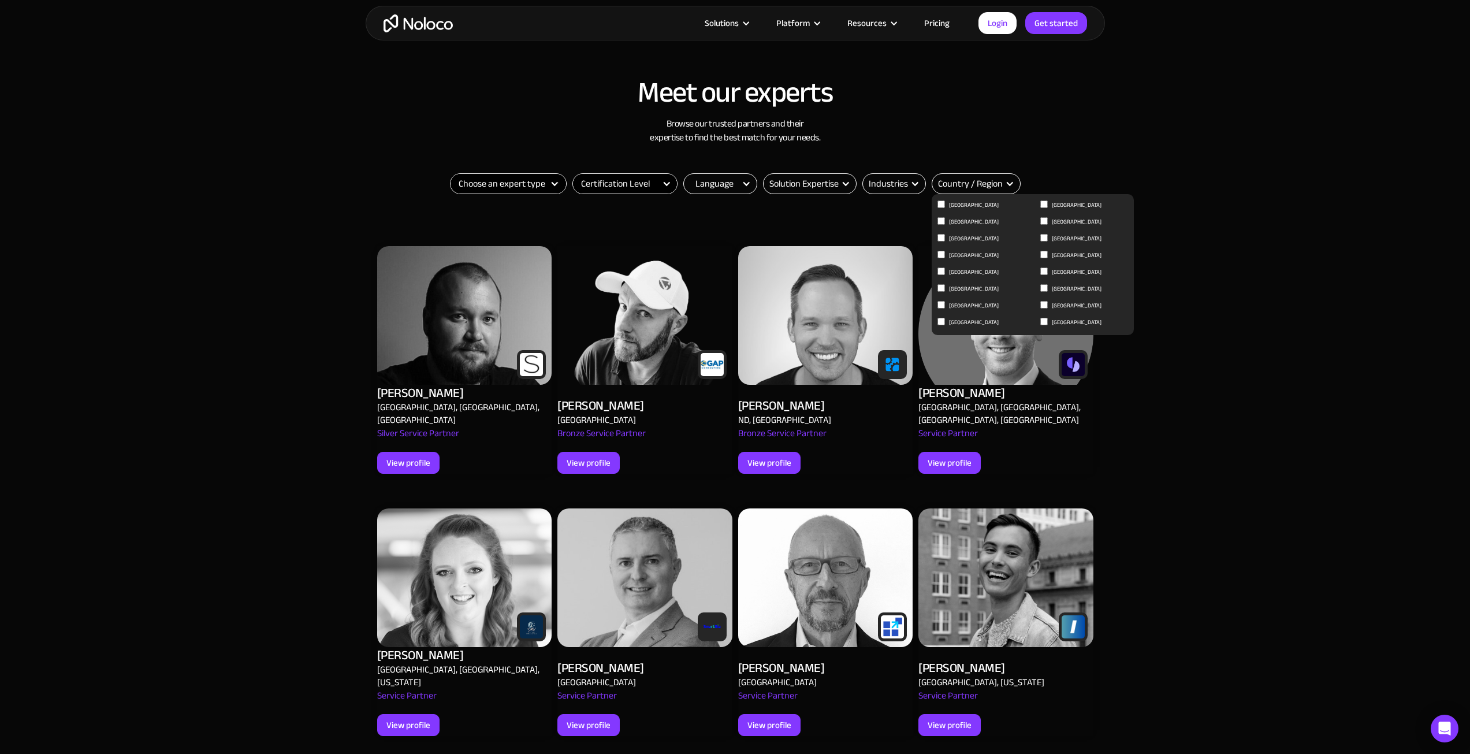
click at [1071, 222] on span "Netherlands" at bounding box center [1077, 222] width 50 height 14
click at [945, 208] on input "Netherlands" at bounding box center [941, 204] width 8 height 8
checkbox input "true"
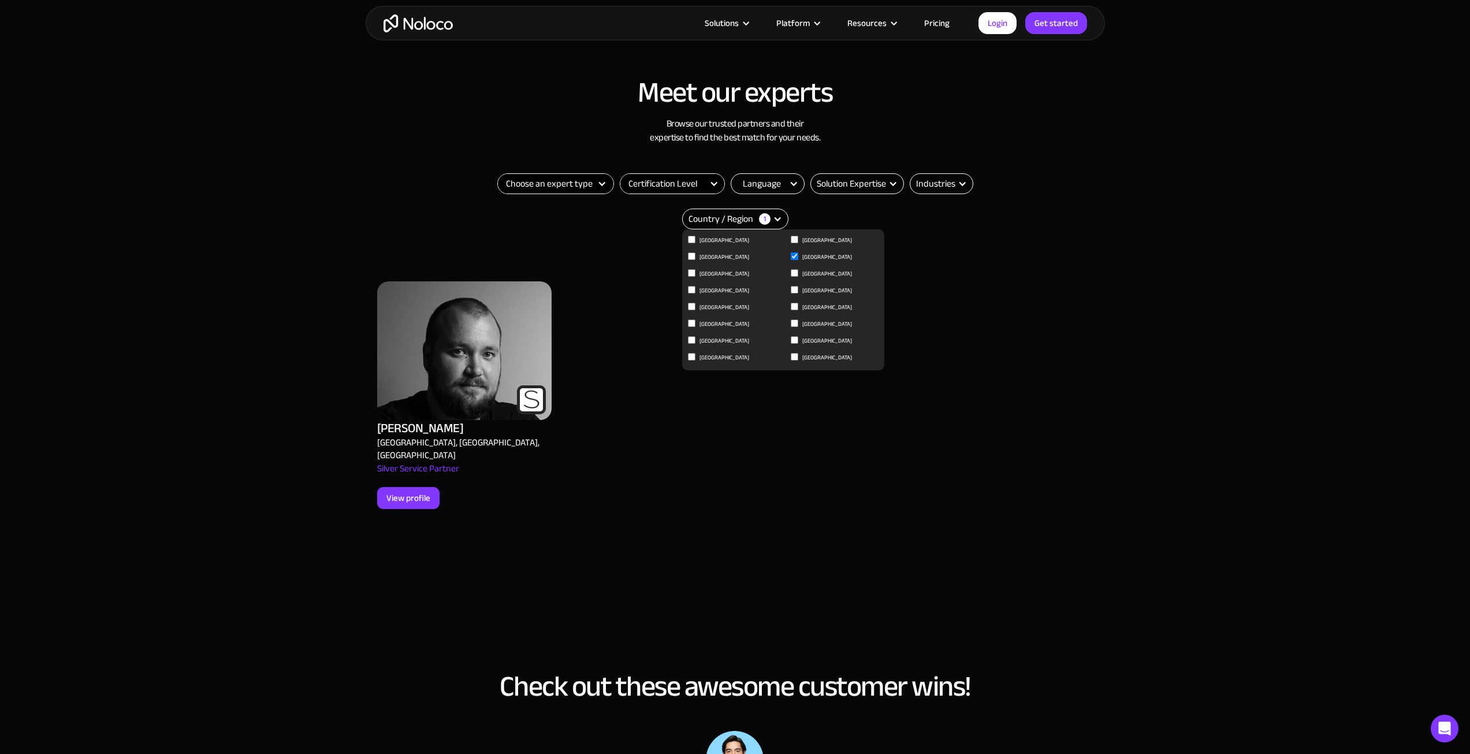
click at [707, 307] on span "France" at bounding box center [724, 307] width 50 height 14
click at [695, 243] on input "France" at bounding box center [692, 240] width 8 height 8
checkbox input "true"
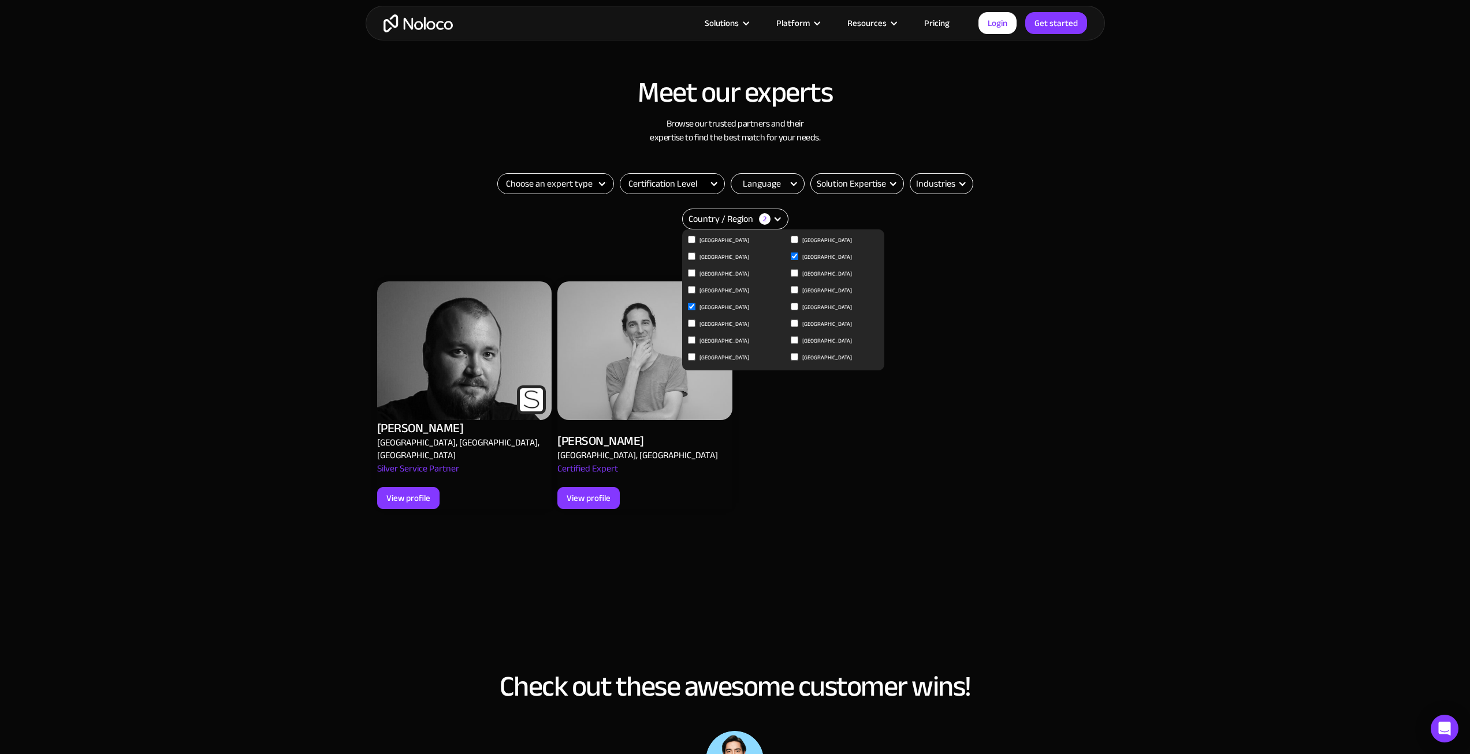
click at [695, 303] on input "Netherlands" at bounding box center [692, 307] width 8 height 8
checkbox input "false"
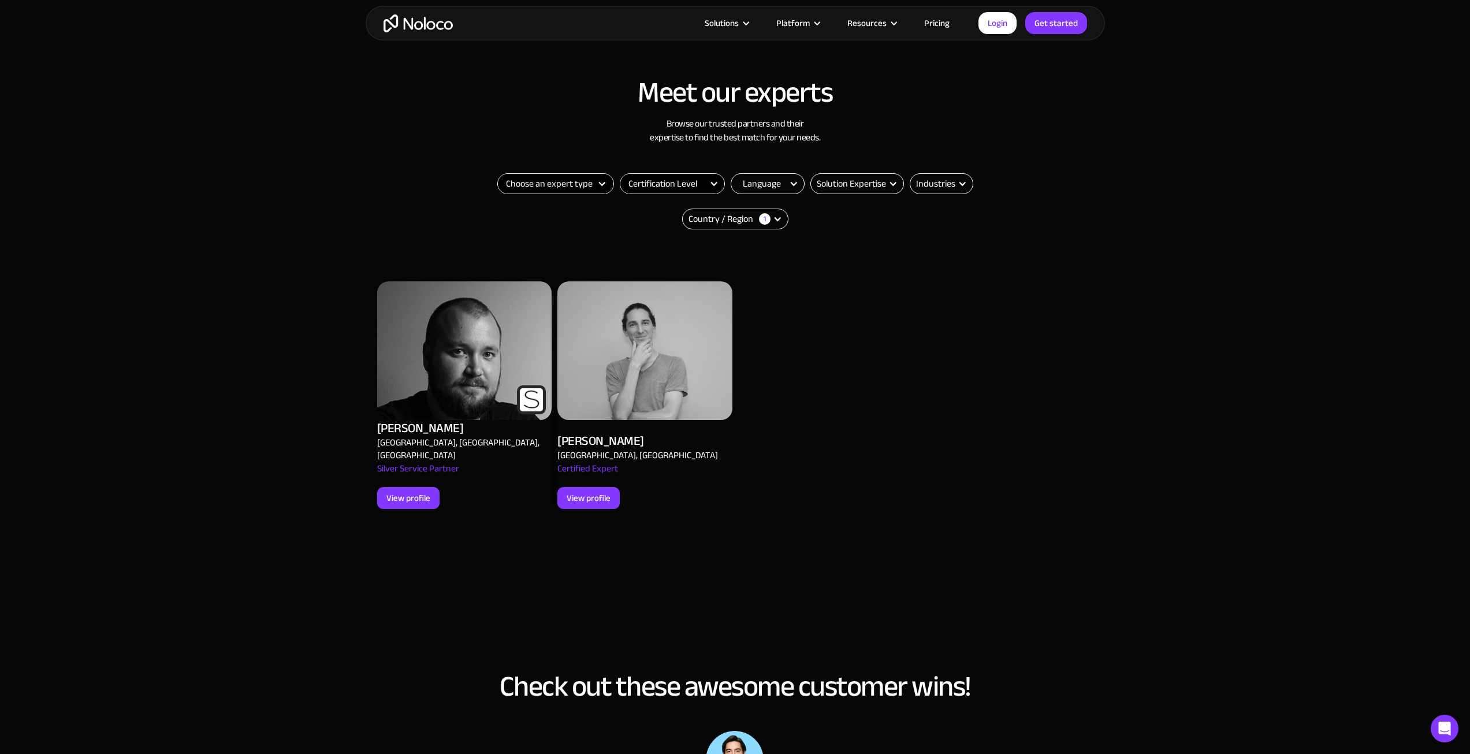
click at [623, 367] on img at bounding box center [644, 350] width 175 height 139
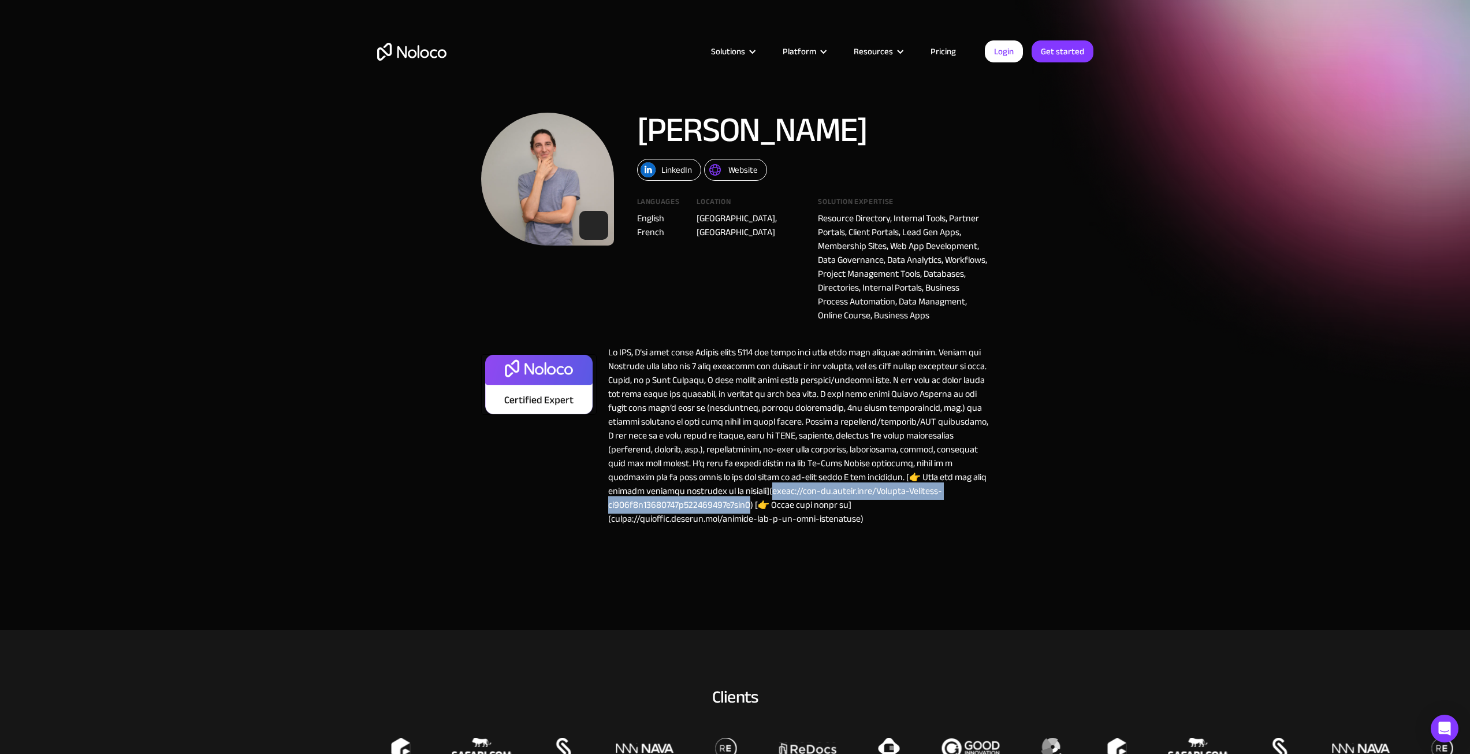
drag, startPoint x: 894, startPoint y: 490, endPoint x: 884, endPoint y: 503, distance: 16.9
click at [884, 503] on div at bounding box center [793, 435] width 393 height 180
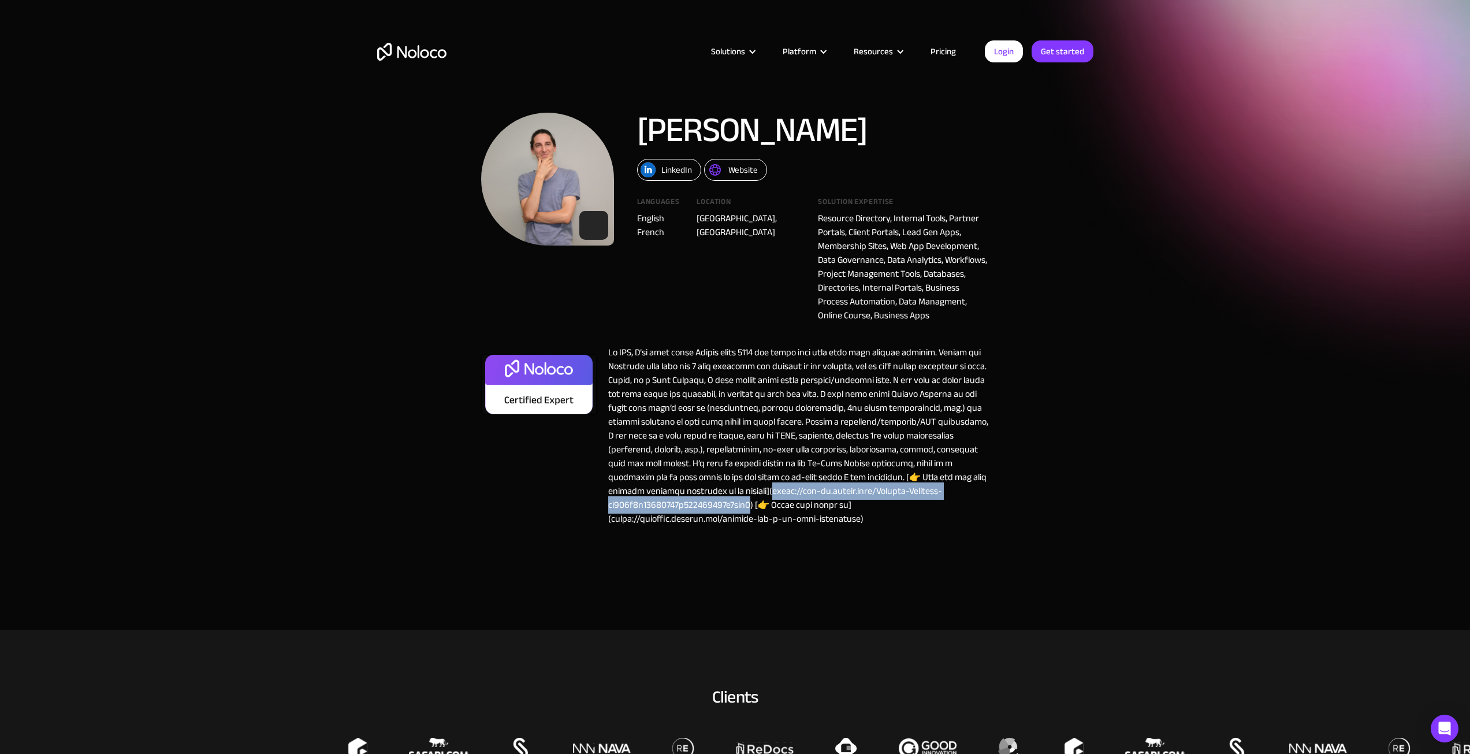
copy div "ttps://[DOMAIN_NAME]/Popular-Services-ab996f4d63484689b648808116a4eae3)"
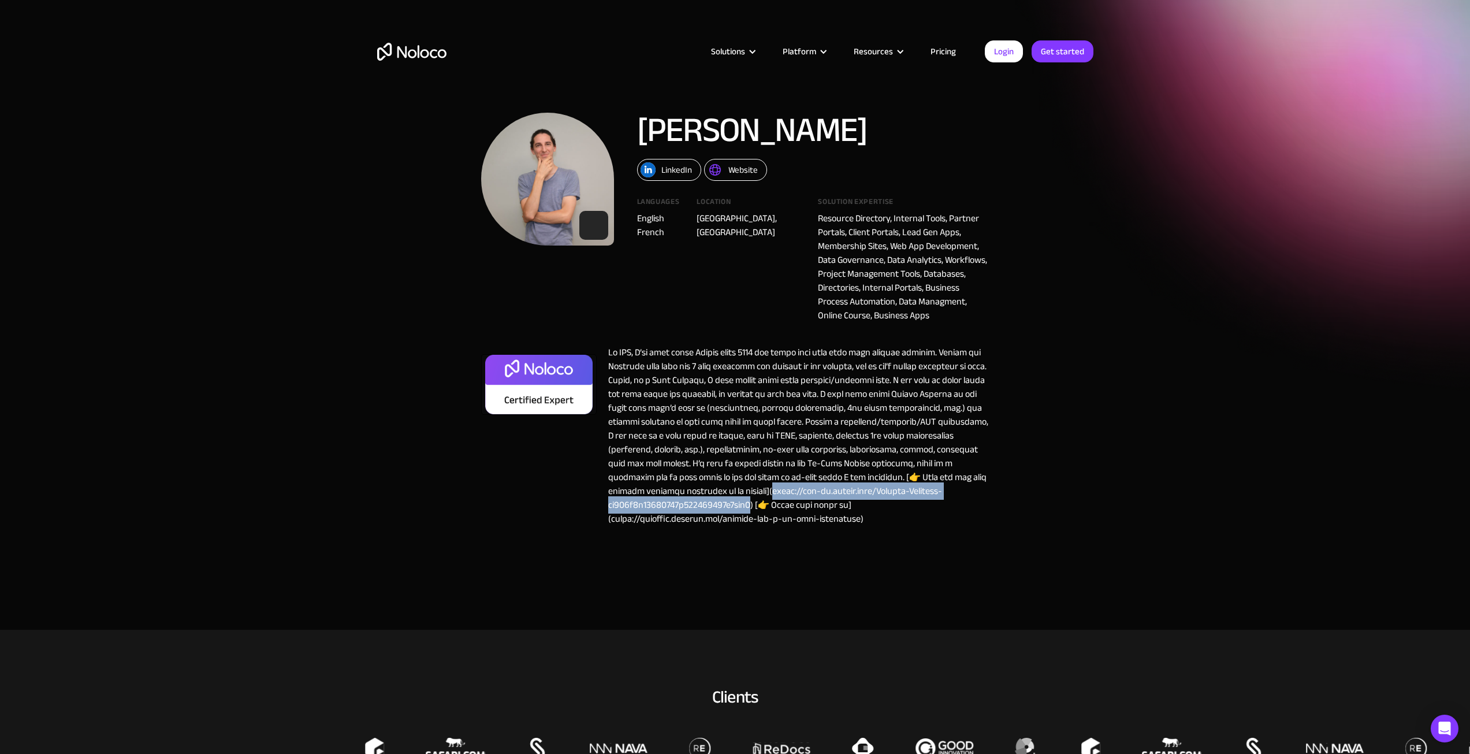
click at [1105, 280] on section "[PERSON_NAME] LinkedIn Website Languages English French Location [GEOGRAPHIC_DA…" at bounding box center [735, 314] width 1470 height 629
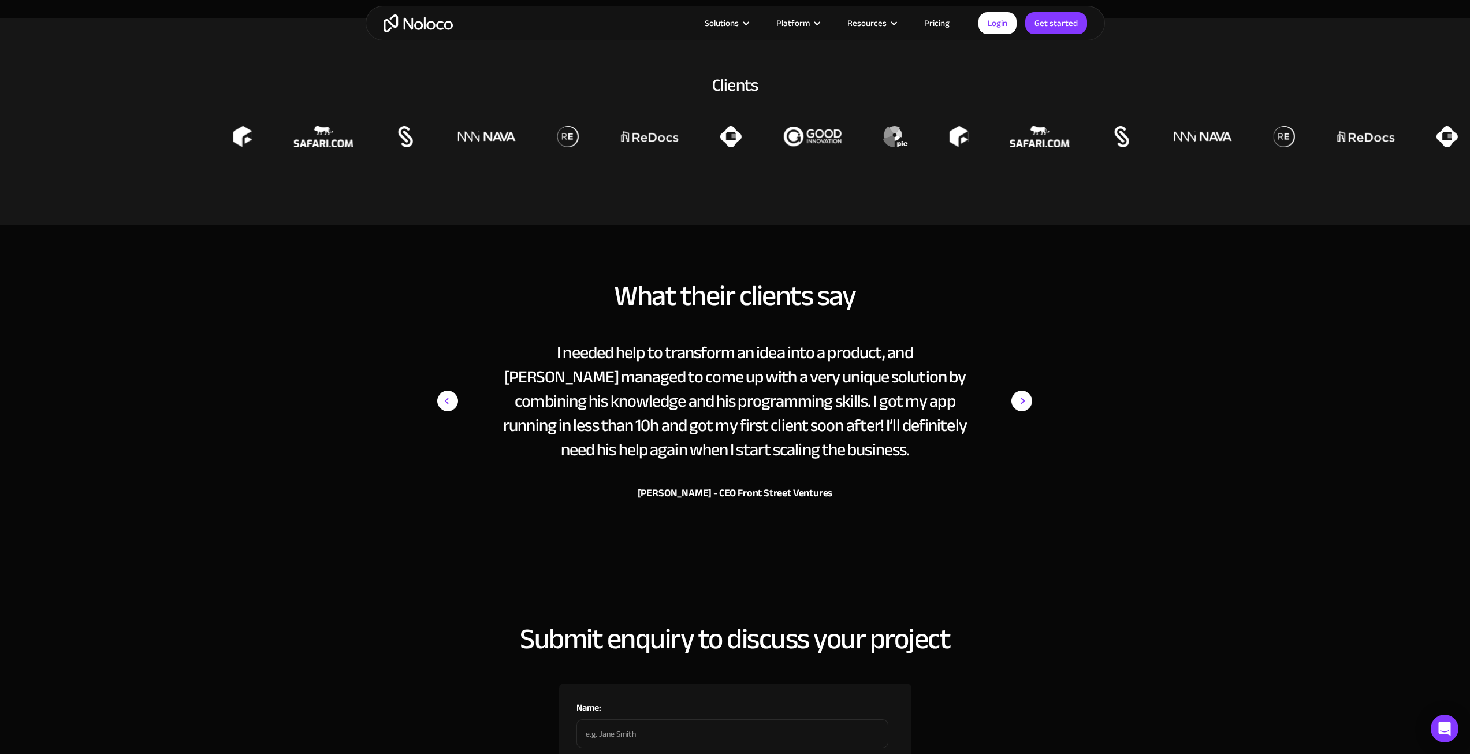
scroll to position [693, 0]
